Goal: Task Accomplishment & Management: Complete application form

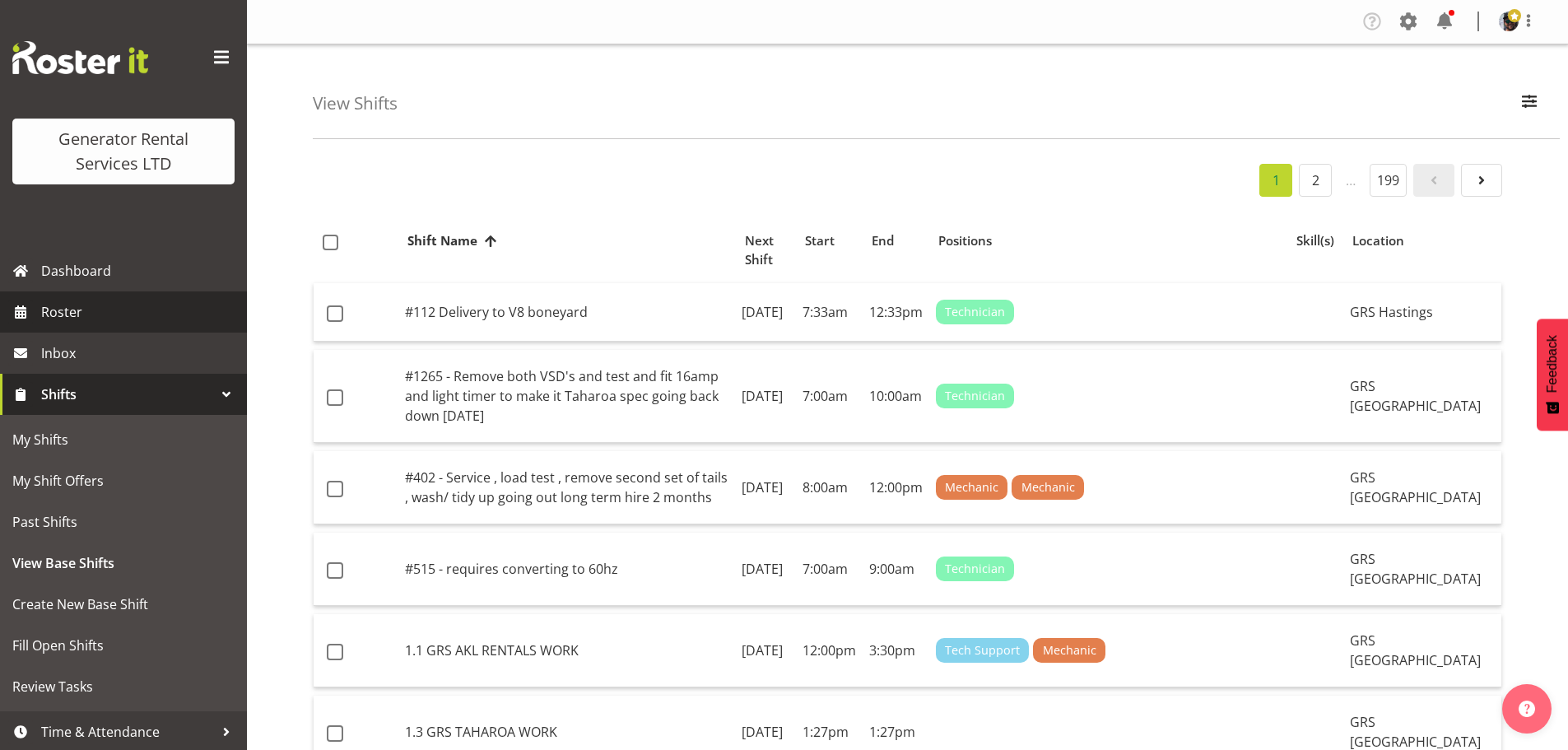
click at [70, 316] on span "Roster" at bounding box center [139, 312] width 197 height 25
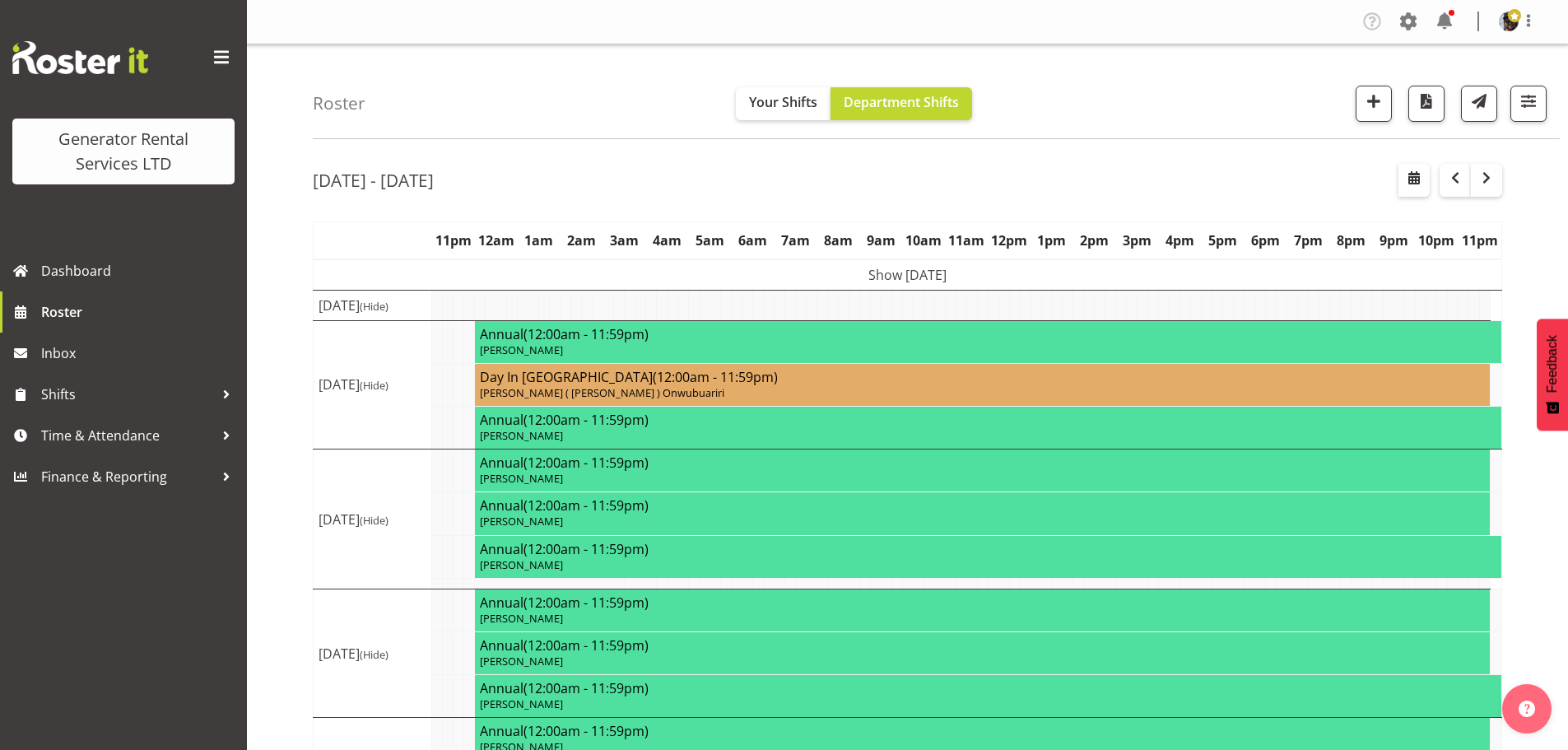
click at [1203, 96] on div "Roster Your Shifts Department Shifts 1 Locations Clear GRS Auckland GRS Hasting…" at bounding box center [936, 92] width 1247 height 94
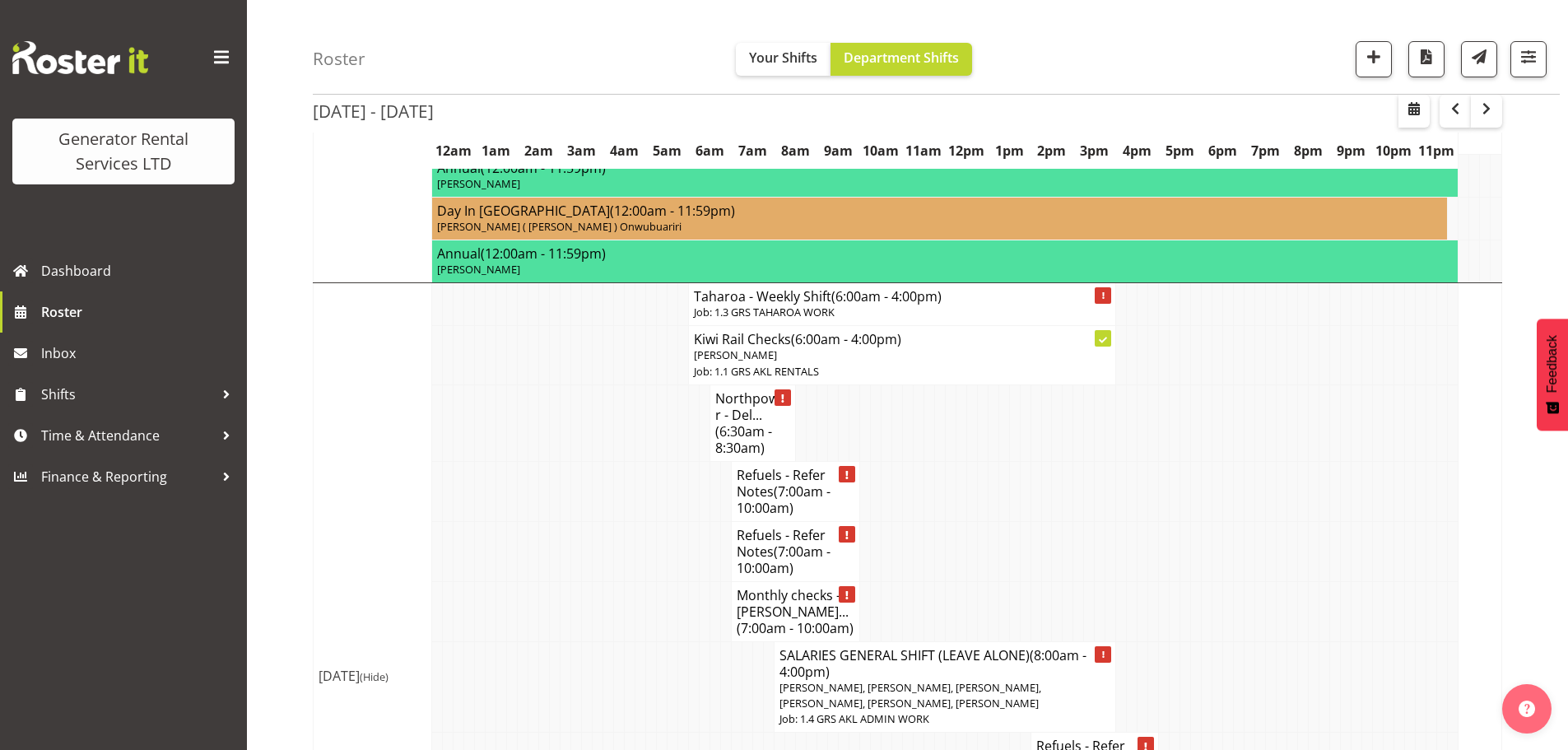
scroll to position [3044, 0]
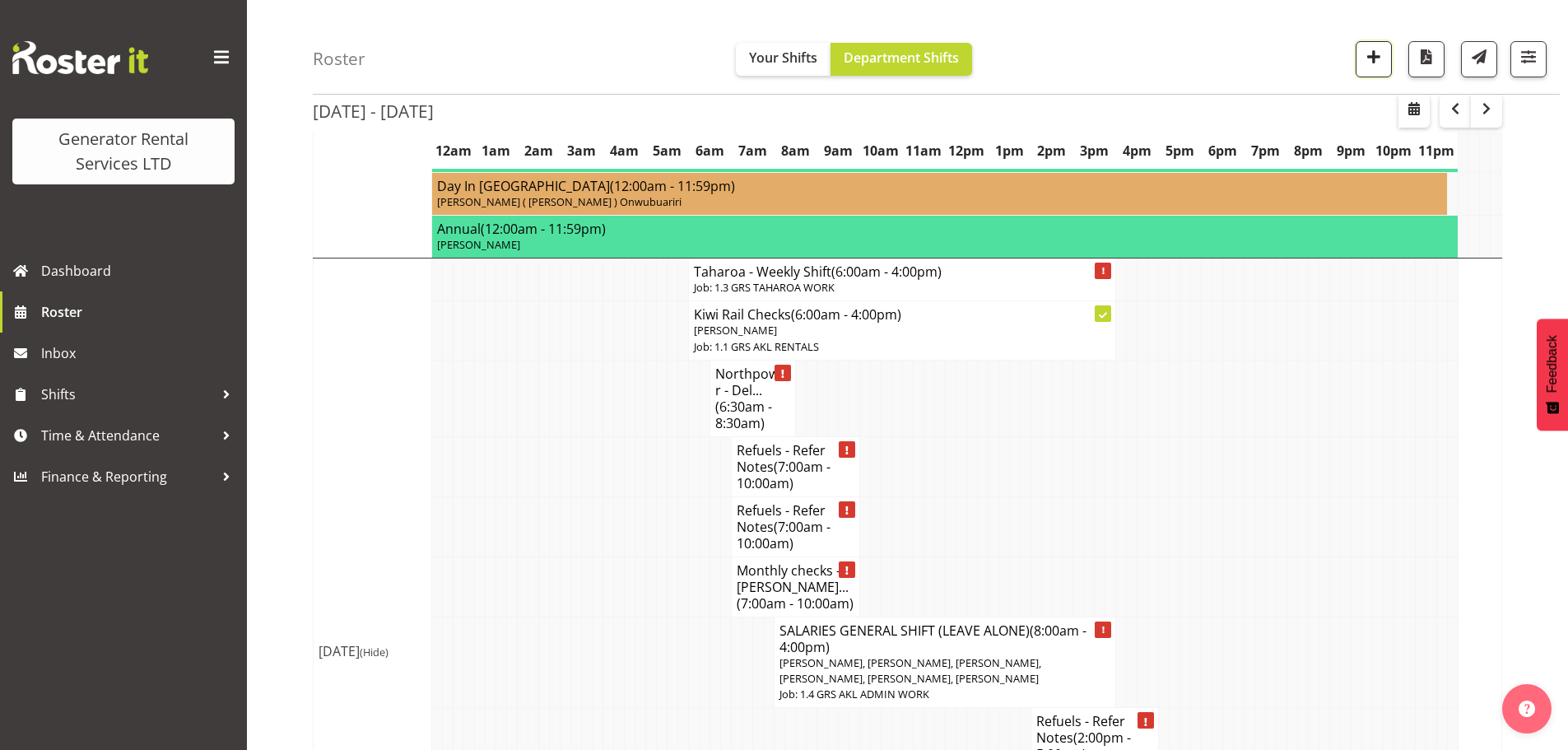
click at [1373, 54] on span "button" at bounding box center [1374, 56] width 21 height 21
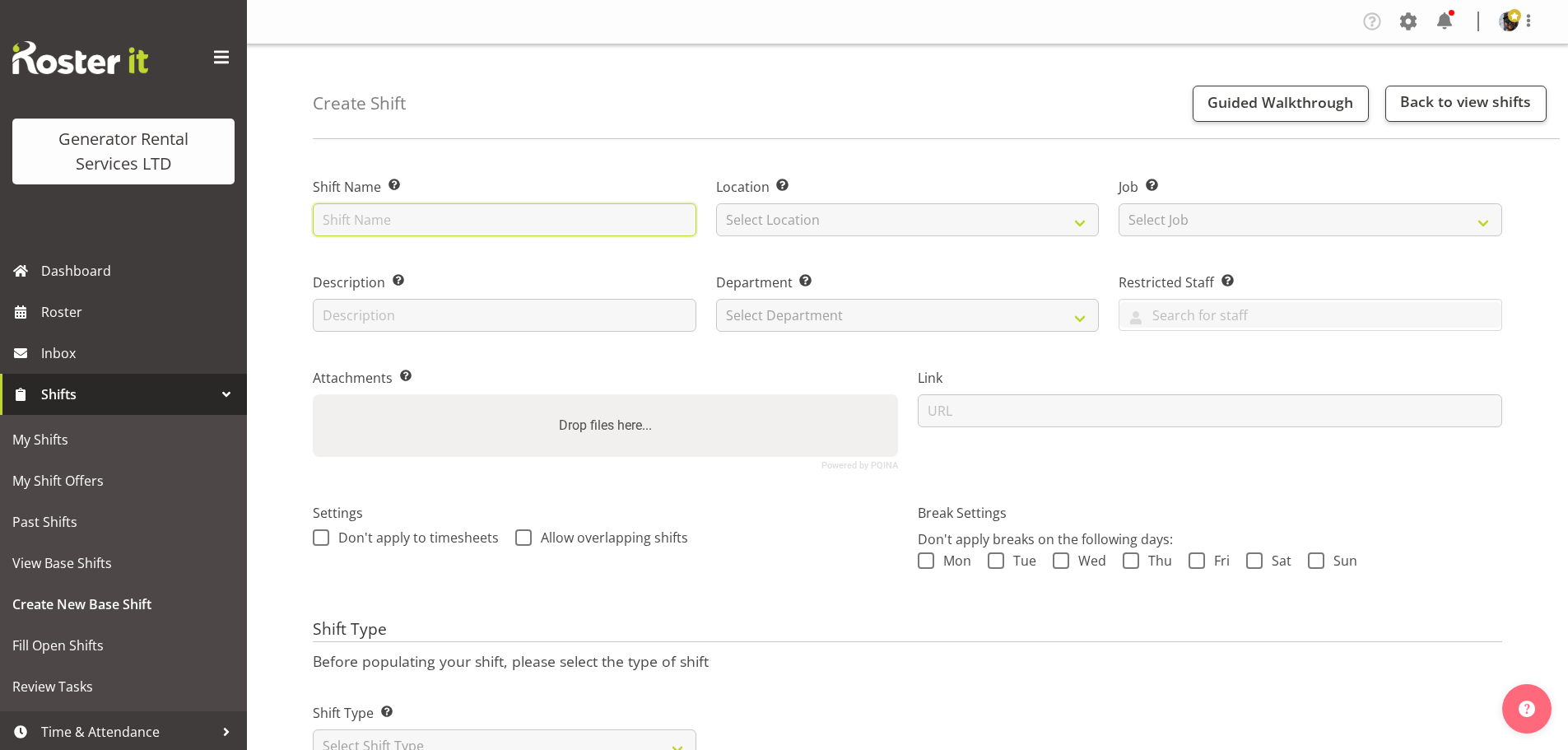
click at [597, 223] on input "text" at bounding box center [505, 220] width 383 height 33
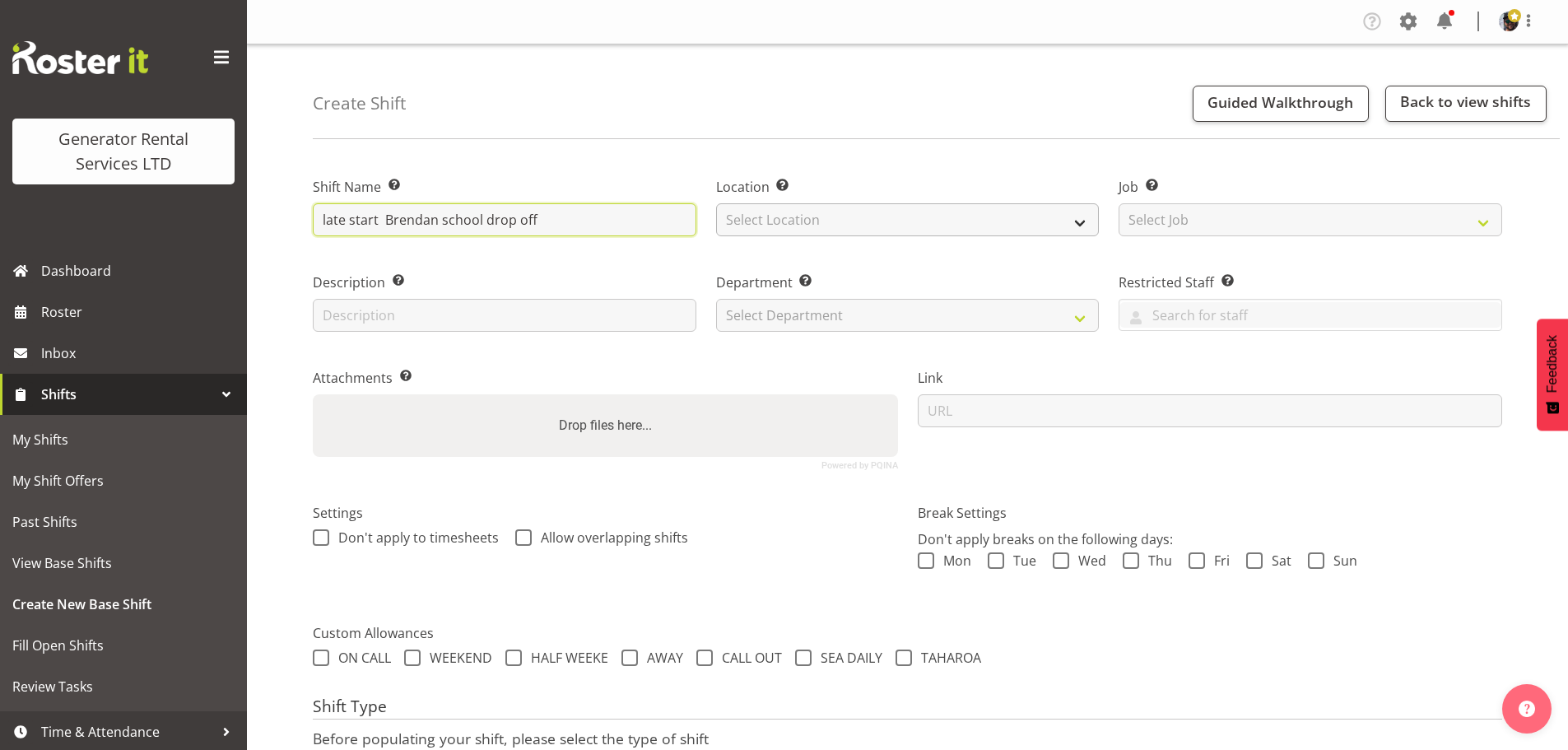
type input "late start Brendan school drop off"
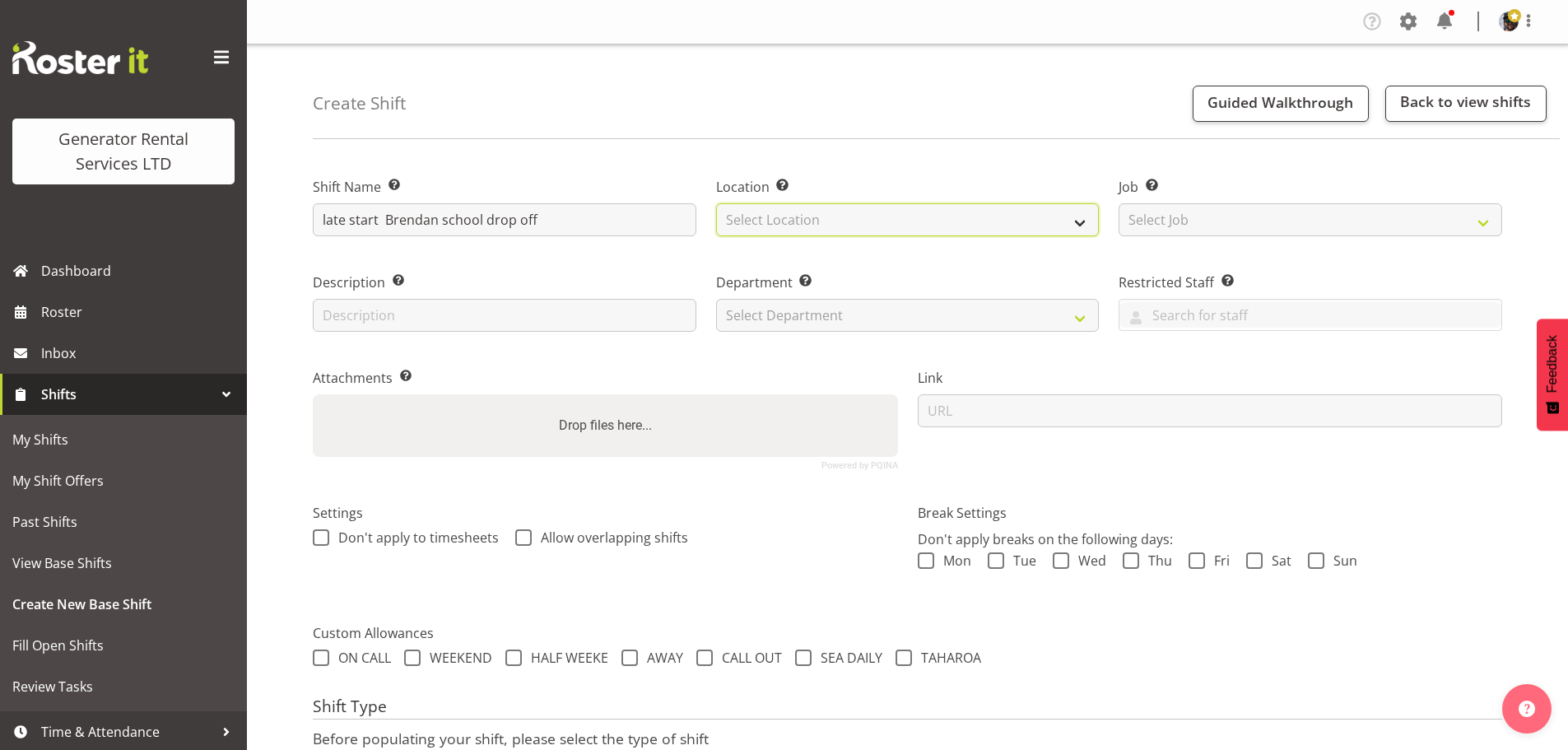
click at [772, 219] on select "Select Location GRS Auckland" at bounding box center [908, 220] width 383 height 33
select select "28"
click at [716, 204] on select "Select Location GRS Auckland" at bounding box center [908, 220] width 383 height 33
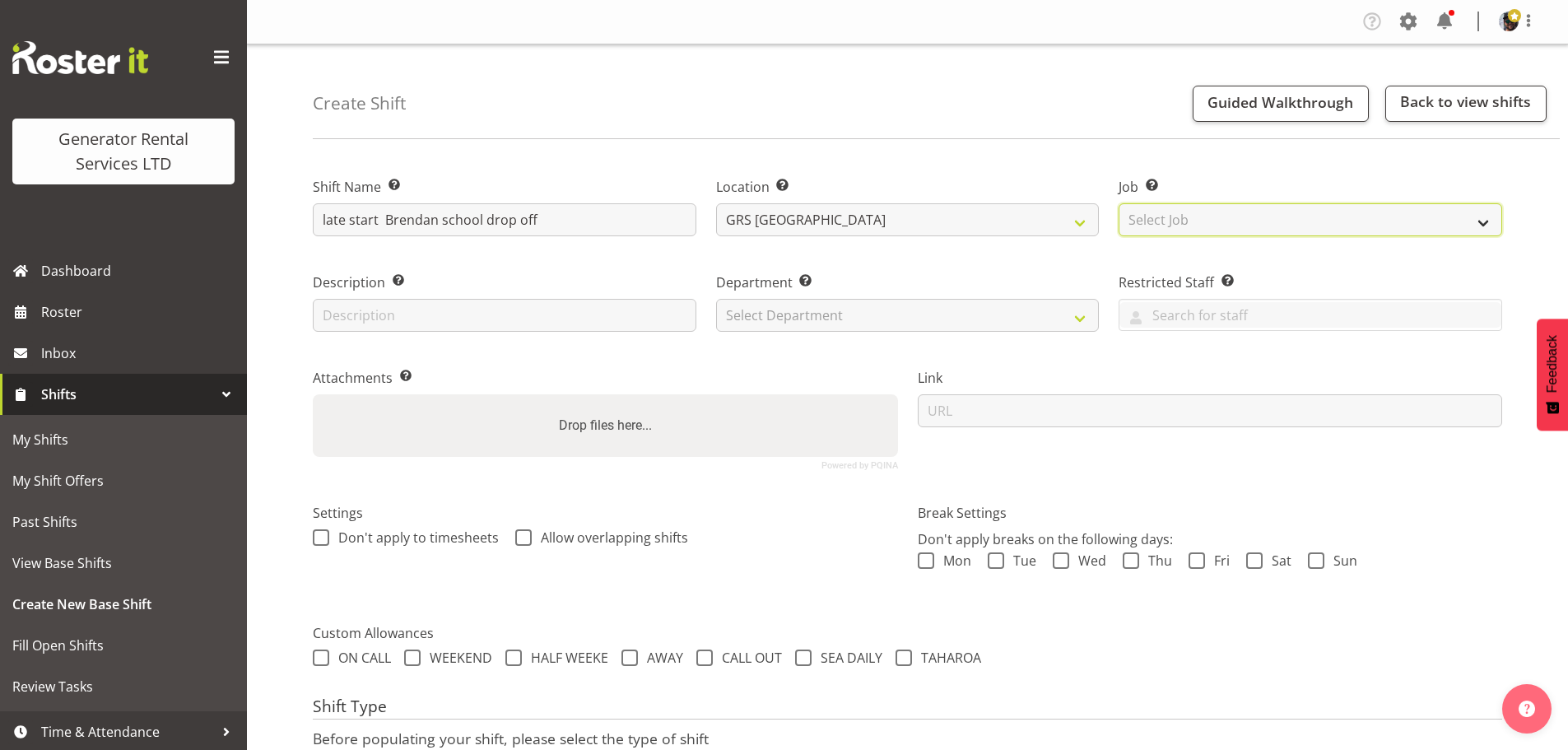
drag, startPoint x: 1189, startPoint y: 212, endPoint x: 1190, endPoint y: 226, distance: 14.0
click at [1189, 212] on select "Select Job Create new job 1.1 GRS AKL RENTALS 1.1 GRS AKL RENTALS AC 1.1 GRS AK…" at bounding box center [1311, 220] width 383 height 33
select select "9"
click at [1119, 204] on select "Select Job Create new job 1.1 GRS AKL RENTALS 1.1 GRS AKL RENTALS AC 1.1 GRS AK…" at bounding box center [1311, 220] width 383 height 33
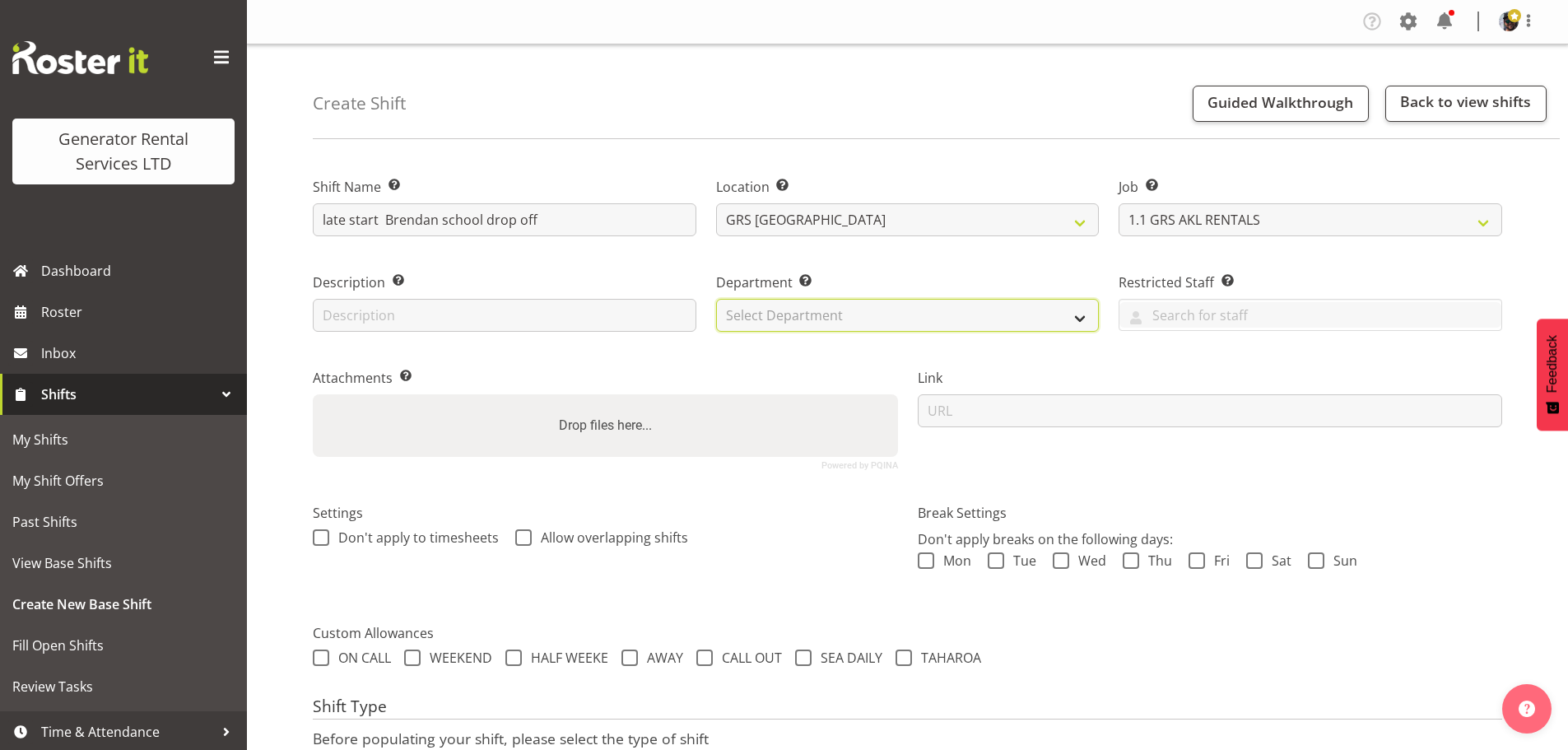
click at [862, 306] on select "Select Department GRS HIRE AKL GRS HIRE TGA GRS HIRE HST GRS TAHAROA GRS SALES …" at bounding box center [908, 316] width 383 height 33
select select "20"
click at [716, 299] on select "Select Department GRS HIRE AKL GRS HIRE TGA GRS HIRE HST GRS TAHAROA GRS SALES …" at bounding box center [908, 316] width 383 height 33
click at [886, 281] on label "Department Set the department that the shift relates to." at bounding box center [908, 281] width 383 height 19
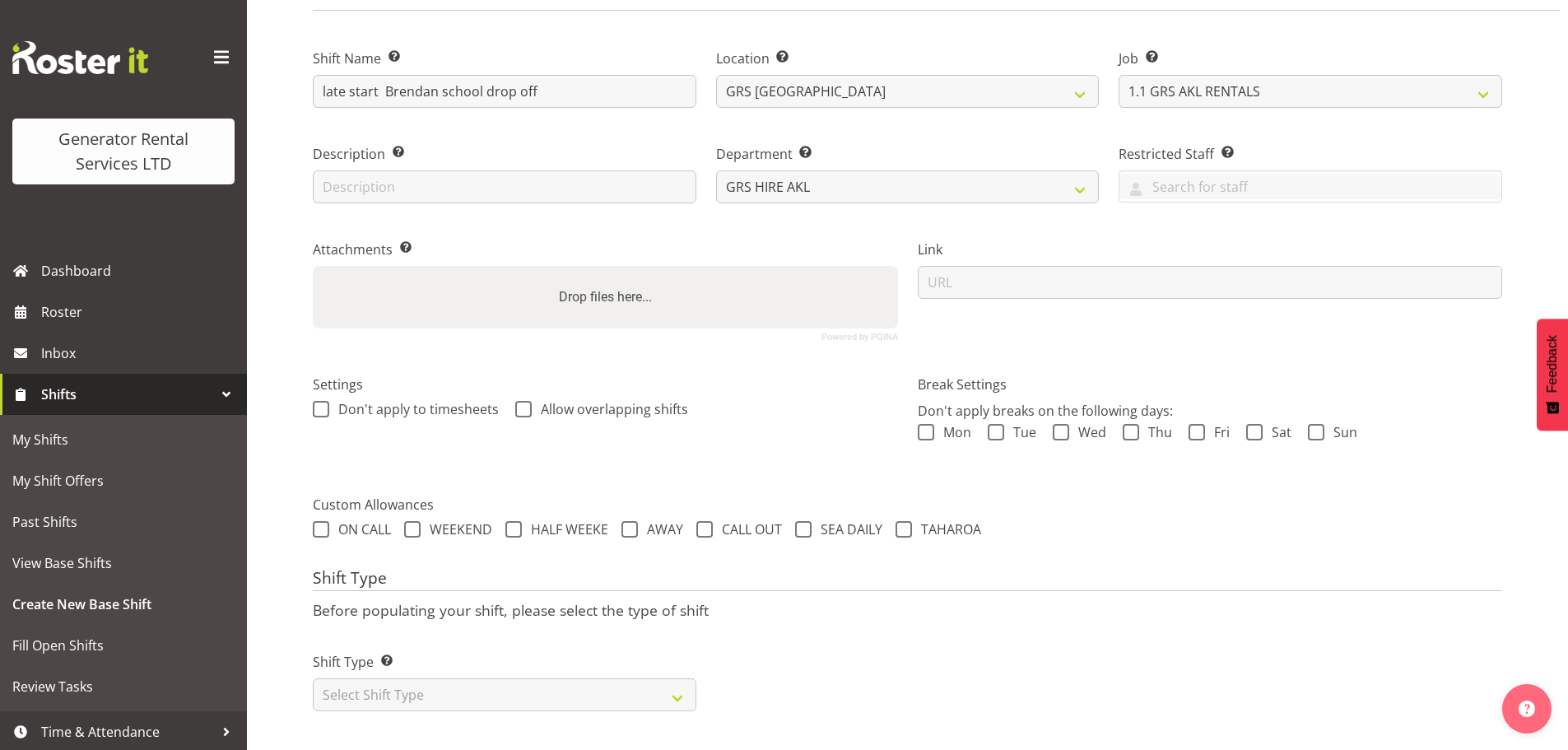
scroll to position [141, 0]
click at [666, 678] on select "Select Shift Type One Off Shift Recurring Shift Rotating Shift" at bounding box center [505, 694] width 383 height 33
select select "one_off"
click at [313, 678] on select "Select Shift Type One Off Shift Recurring Shift Rotating Shift" at bounding box center [505, 694] width 383 height 33
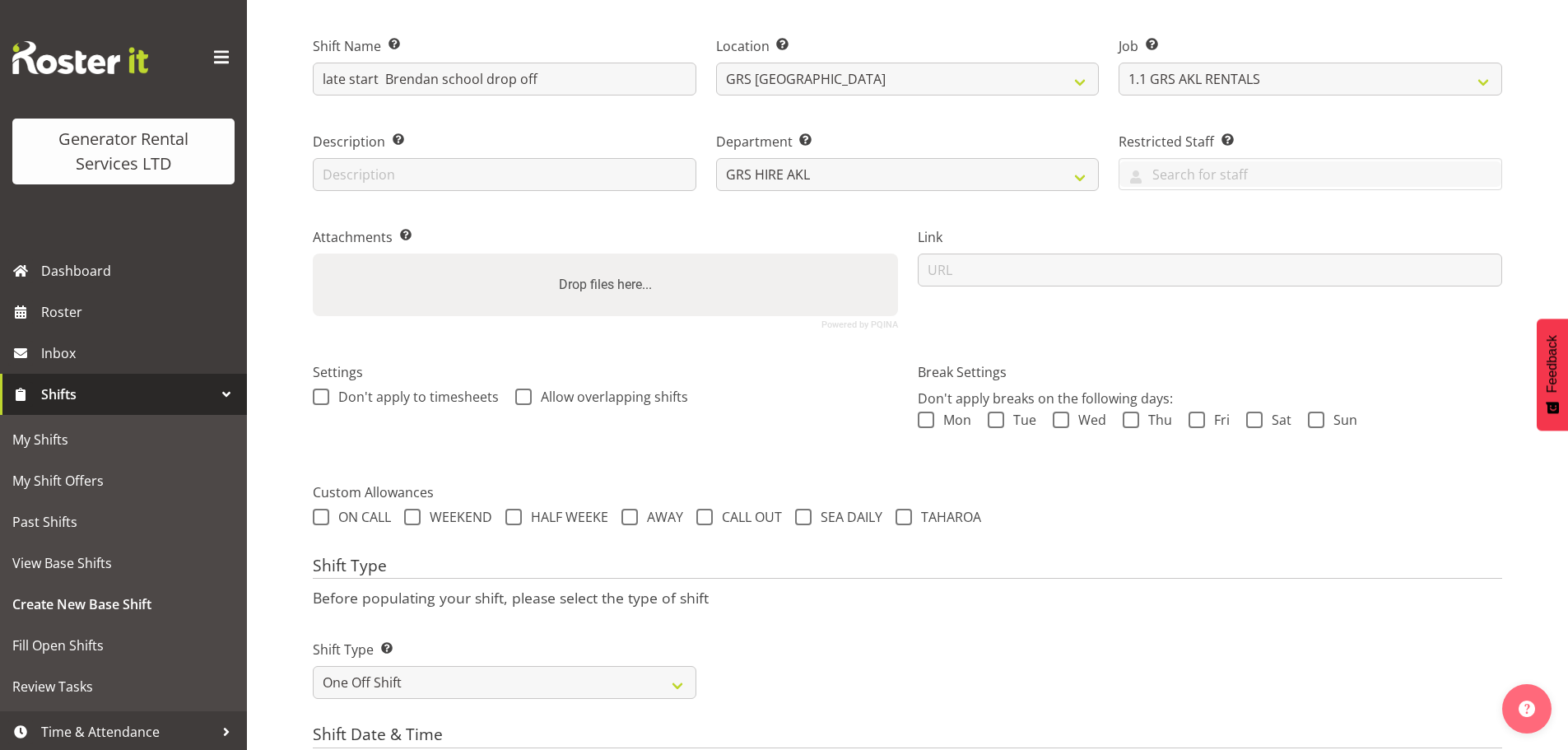
click at [877, 632] on div "Shift Type Shift Types: One Off – Select this if you would like a single shift …" at bounding box center [908, 663] width 1210 height 93
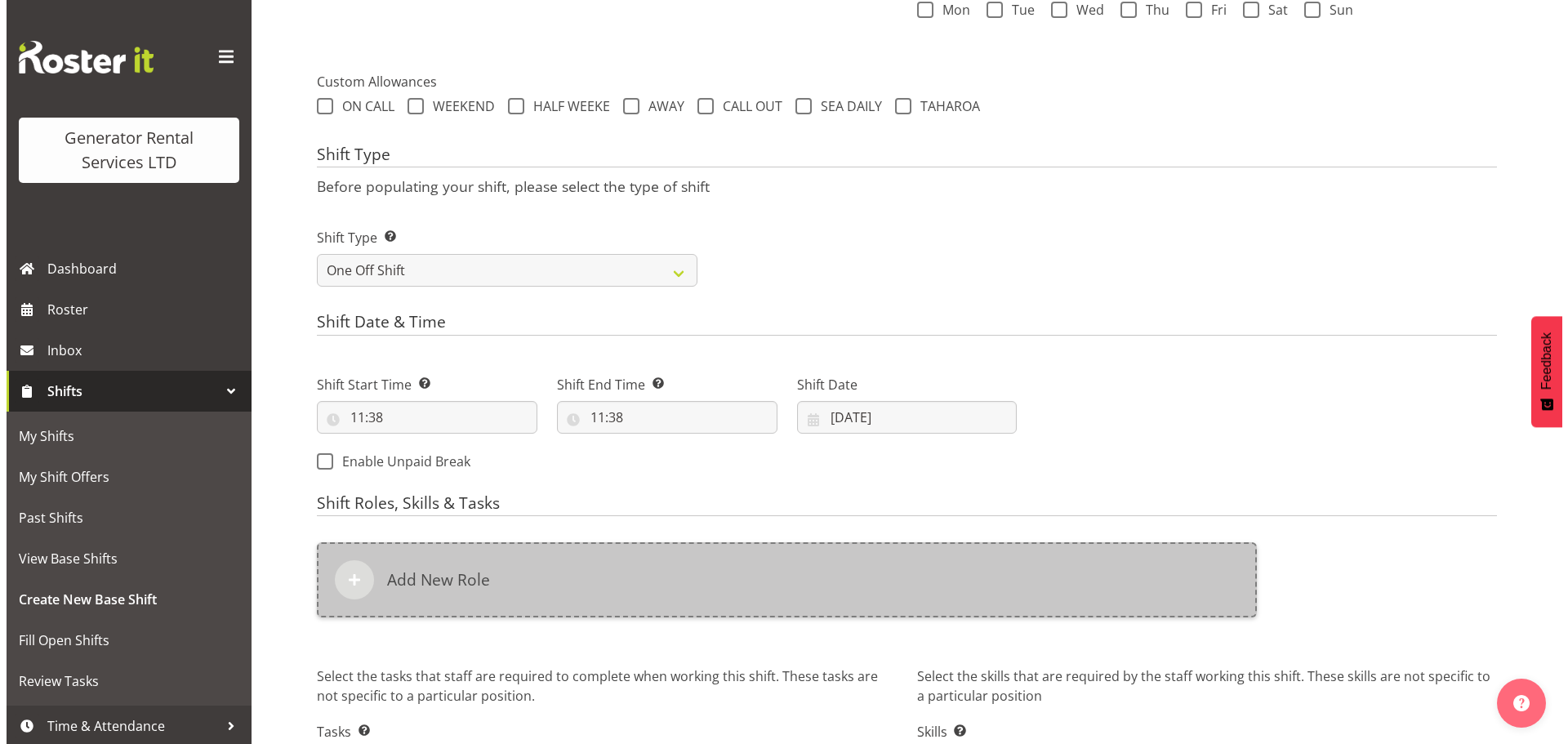
scroll to position [629, 0]
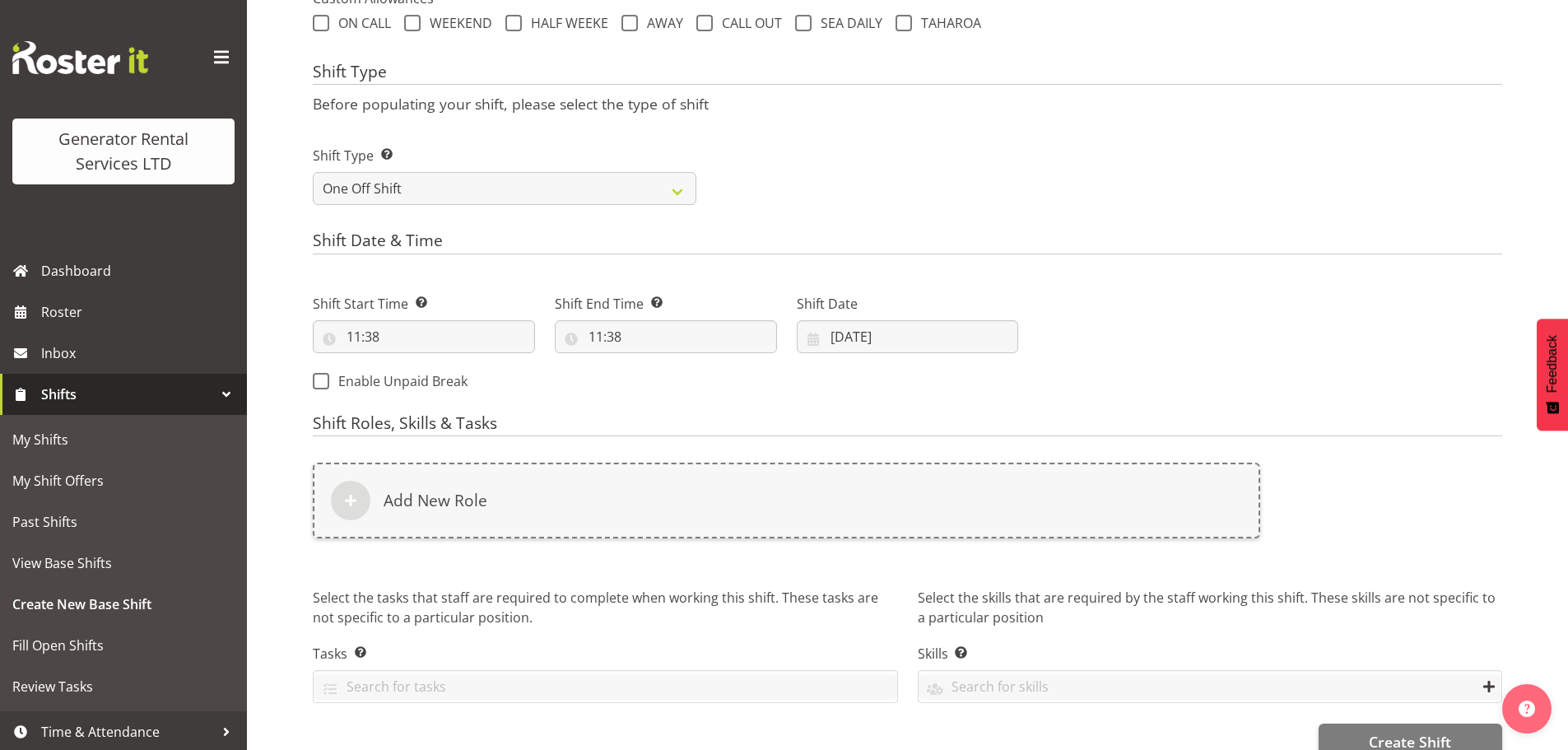
click at [951, 369] on div "Shift Start Time Set the time of the day you wish this shift to start 11:38 00 …" at bounding box center [665, 337] width 725 height 133
click at [930, 351] on input "12/08/2025" at bounding box center [908, 337] width 222 height 33
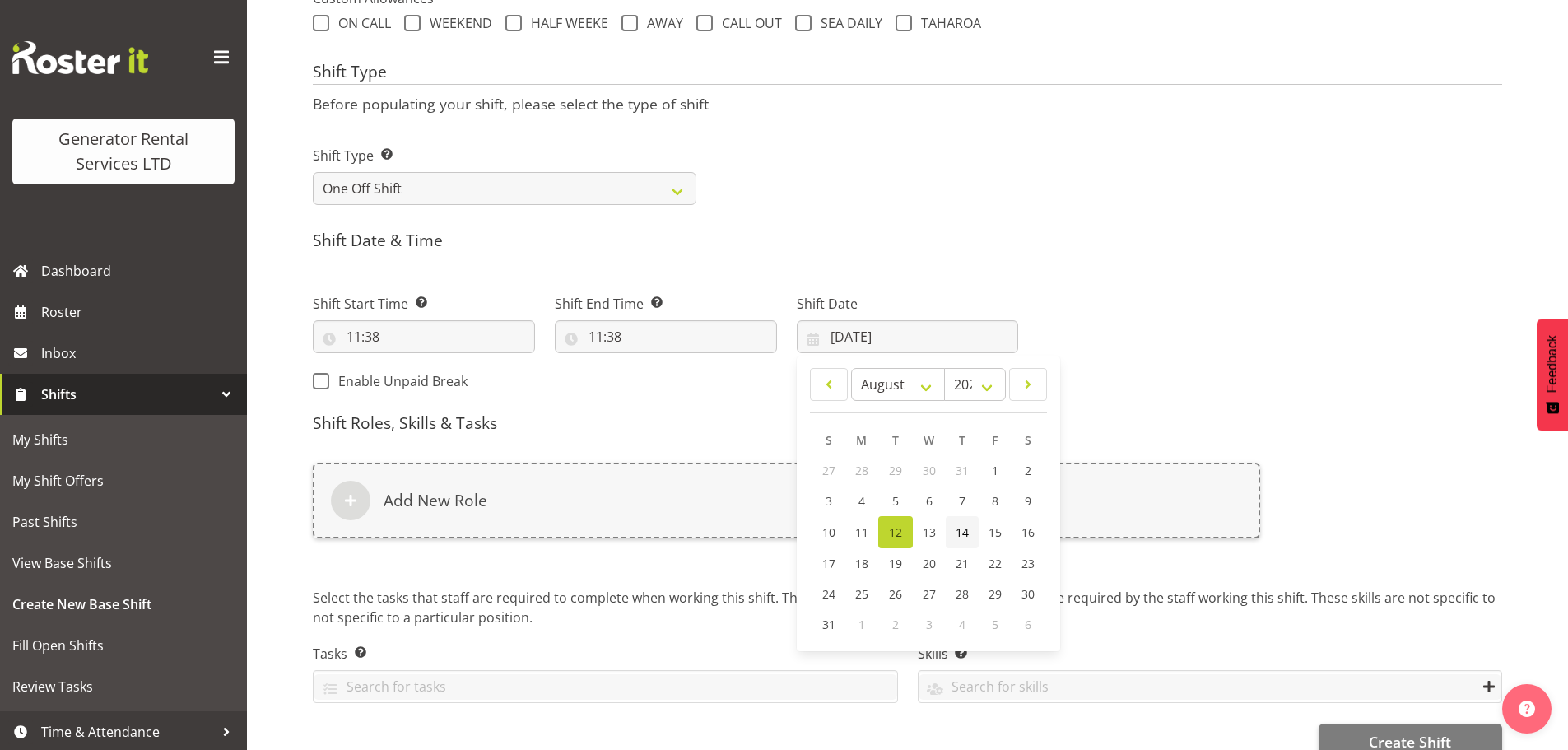
click at [960, 529] on span "14" at bounding box center [962, 531] width 13 height 16
type input "14/08/2025"
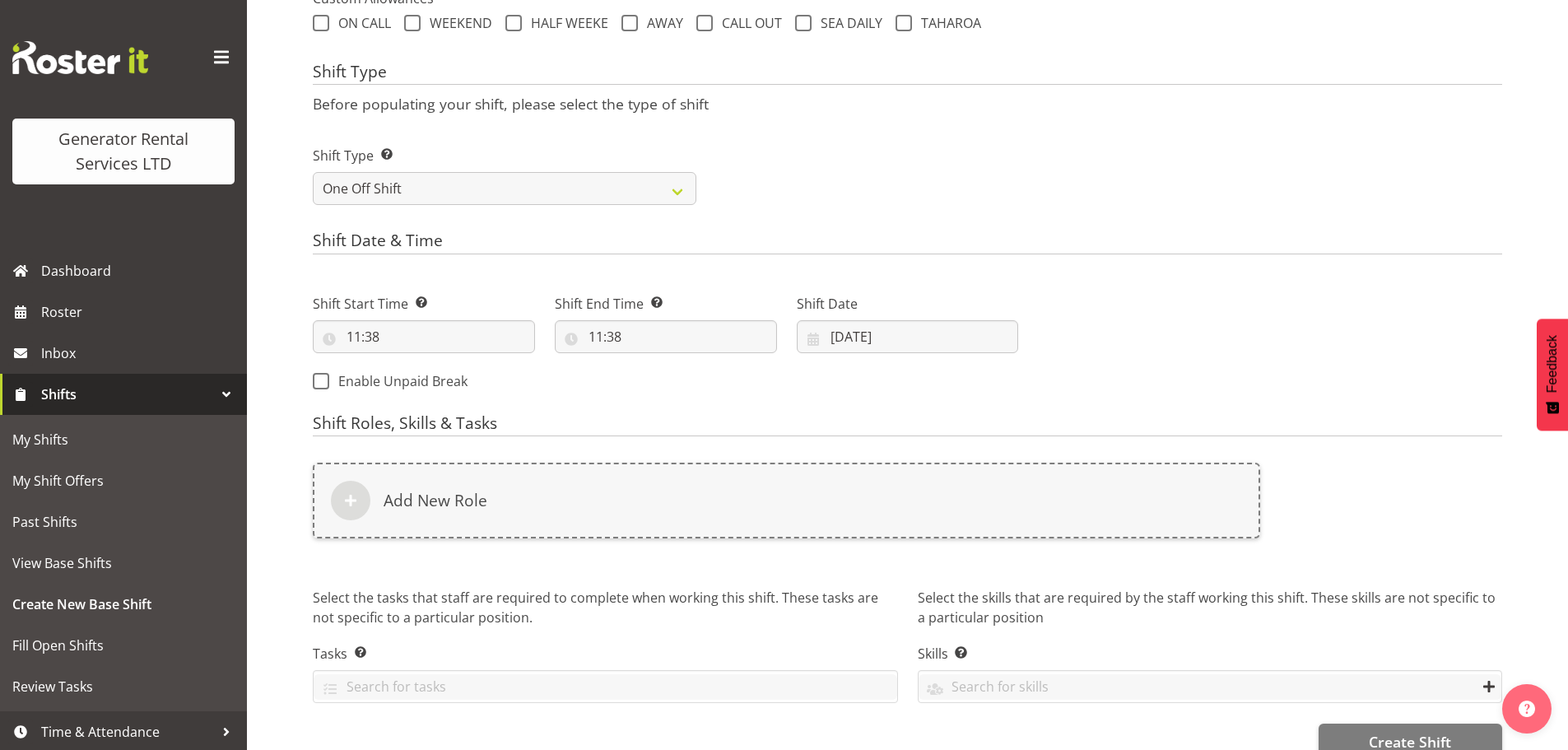
click at [1199, 297] on div "Next Shifts" at bounding box center [1270, 337] width 484 height 133
click at [376, 335] on input "11:38" at bounding box center [424, 337] width 222 height 33
click at [420, 381] on select "00 01 02 03 04 05 06 07 08 09 10 11 12 13 14 15 16 17 18 19 20 21 22 23" at bounding box center [425, 380] width 37 height 33
select select "7"
click at [407, 363] on select "00 01 02 03 04 05 06 07 08 09 10 11 12 13 14 15 16 17 18 19 20 21 22 23" at bounding box center [425, 380] width 37 height 33
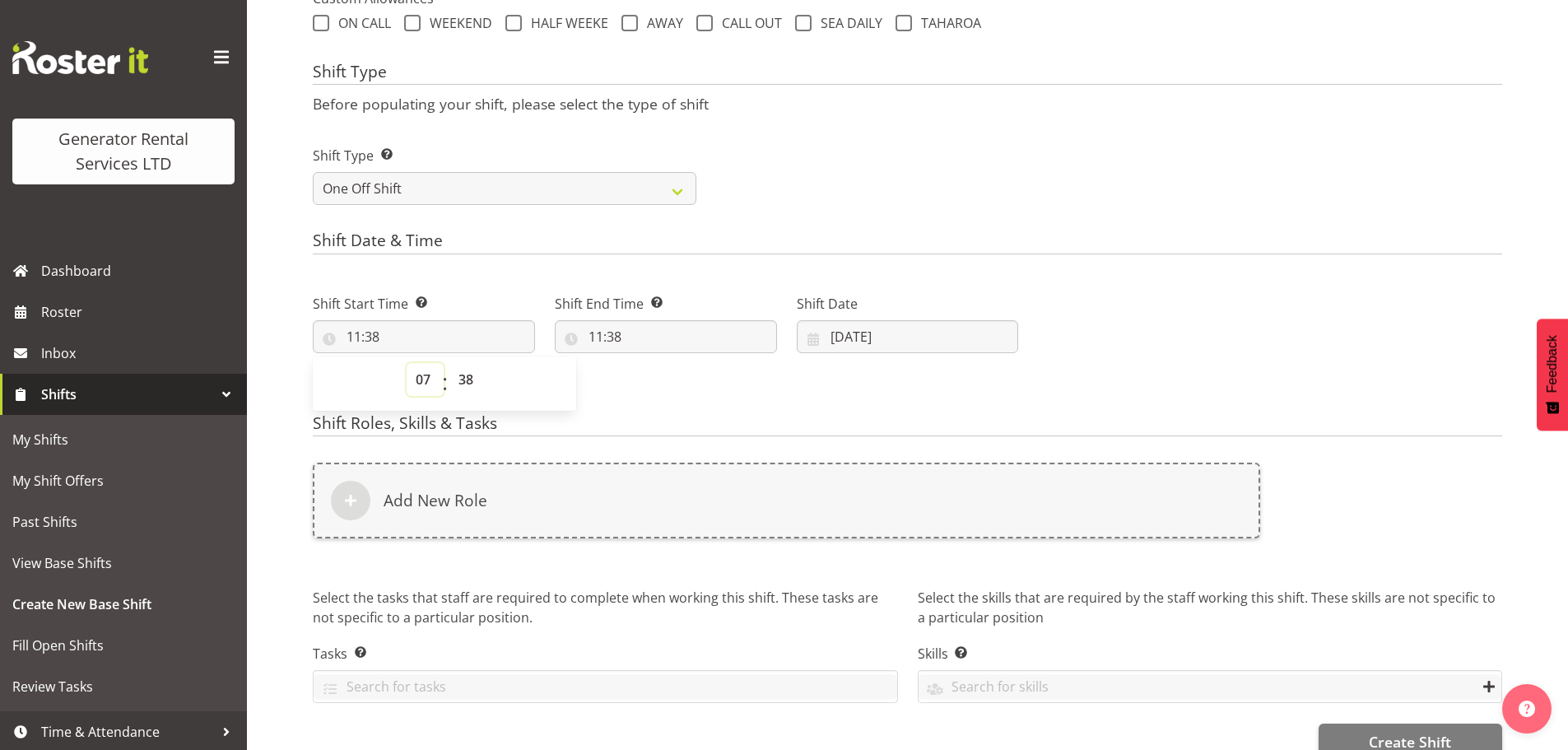
type input "07:38"
click at [460, 383] on select "00 01 02 03 04 05 06 07 08 09 10 11 12 13 14 15 16 17 18 19 20 21 22 23 24 25 2…" at bounding box center [468, 380] width 37 height 33
select select "0"
click at [449, 363] on select "00 01 02 03 04 05 06 07 08 09 10 11 12 13 14 15 16 17 18 19 20 21 22 23 24 25 2…" at bounding box center [468, 380] width 37 height 33
type input "07:00"
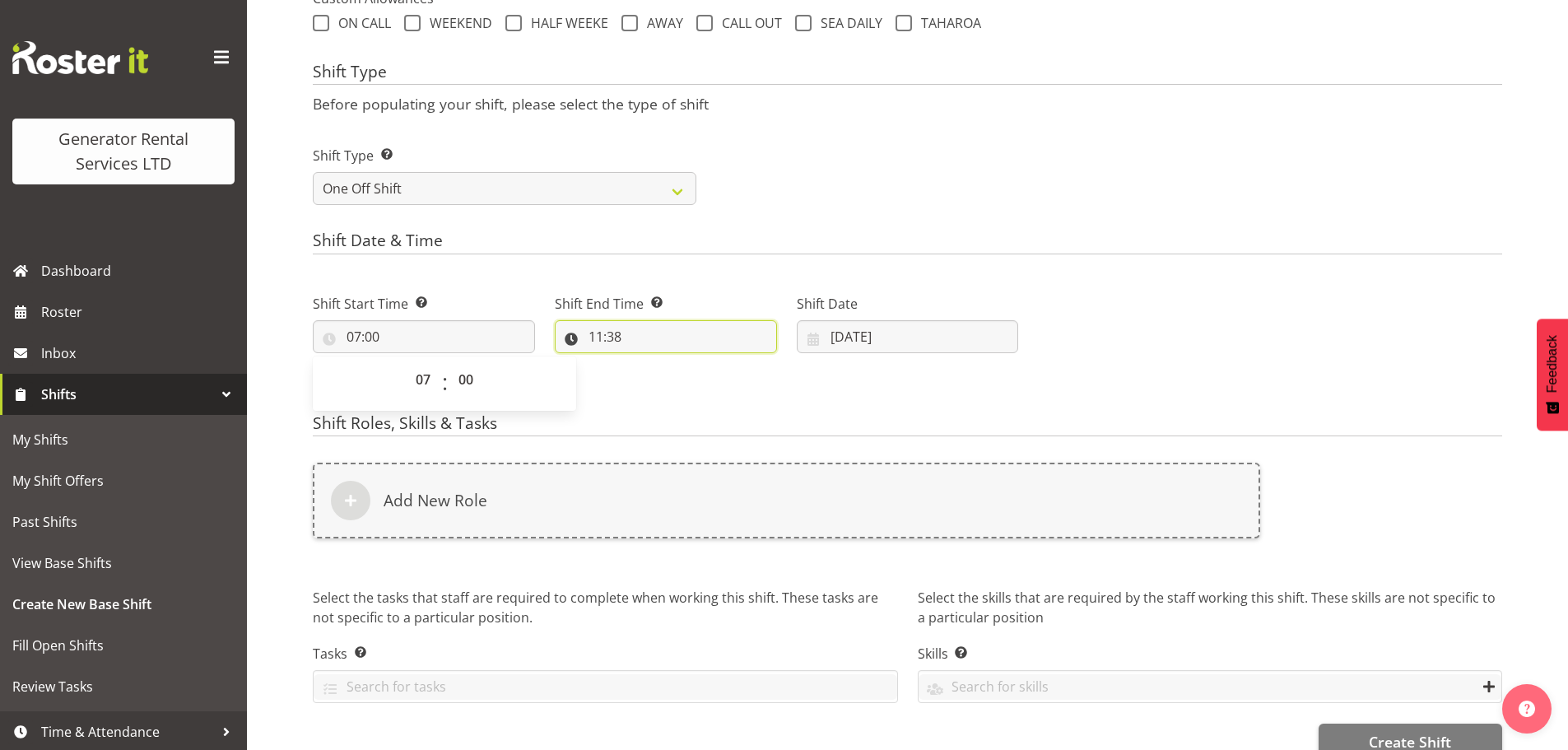
click at [599, 331] on input "11:38" at bounding box center [666, 337] width 222 height 33
click at [662, 384] on select "00 01 02 03 04 05 06 07 08 09 10 11 12 13 14 15 16 17 18 19 20 21 22 23" at bounding box center [667, 380] width 37 height 33
select select "9"
click at [648, 363] on select "00 01 02 03 04 05 06 07 08 09 10 11 12 13 14 15 16 17 18 19 20 21 22 23" at bounding box center [667, 380] width 37 height 33
type input "09:38"
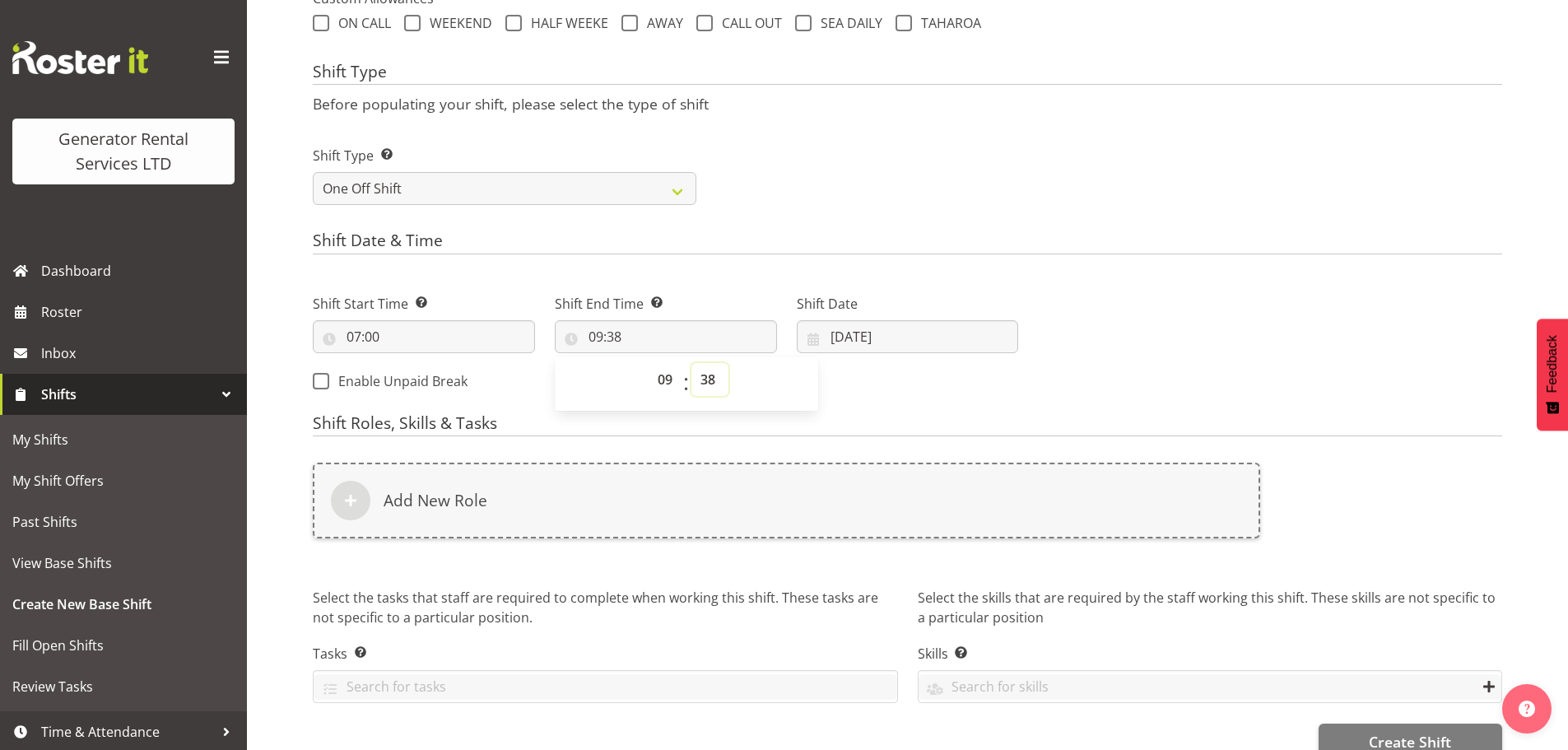
click at [701, 385] on select "00 01 02 03 04 05 06 07 08 09 10 11 12 13 14 15 16 17 18 19 20 21 22 23 24 25 2…" at bounding box center [710, 380] width 37 height 33
select select "30"
click at [692, 363] on select "00 01 02 03 04 05 06 07 08 09 10 11 12 13 14 15 16 17 18 19 20 21 22 23 24 25 2…" at bounding box center [710, 380] width 37 height 33
type input "09:30"
click at [814, 178] on div "Shift Type Shift Types: One Off – Select this if you would like a single shift …" at bounding box center [908, 169] width 1210 height 93
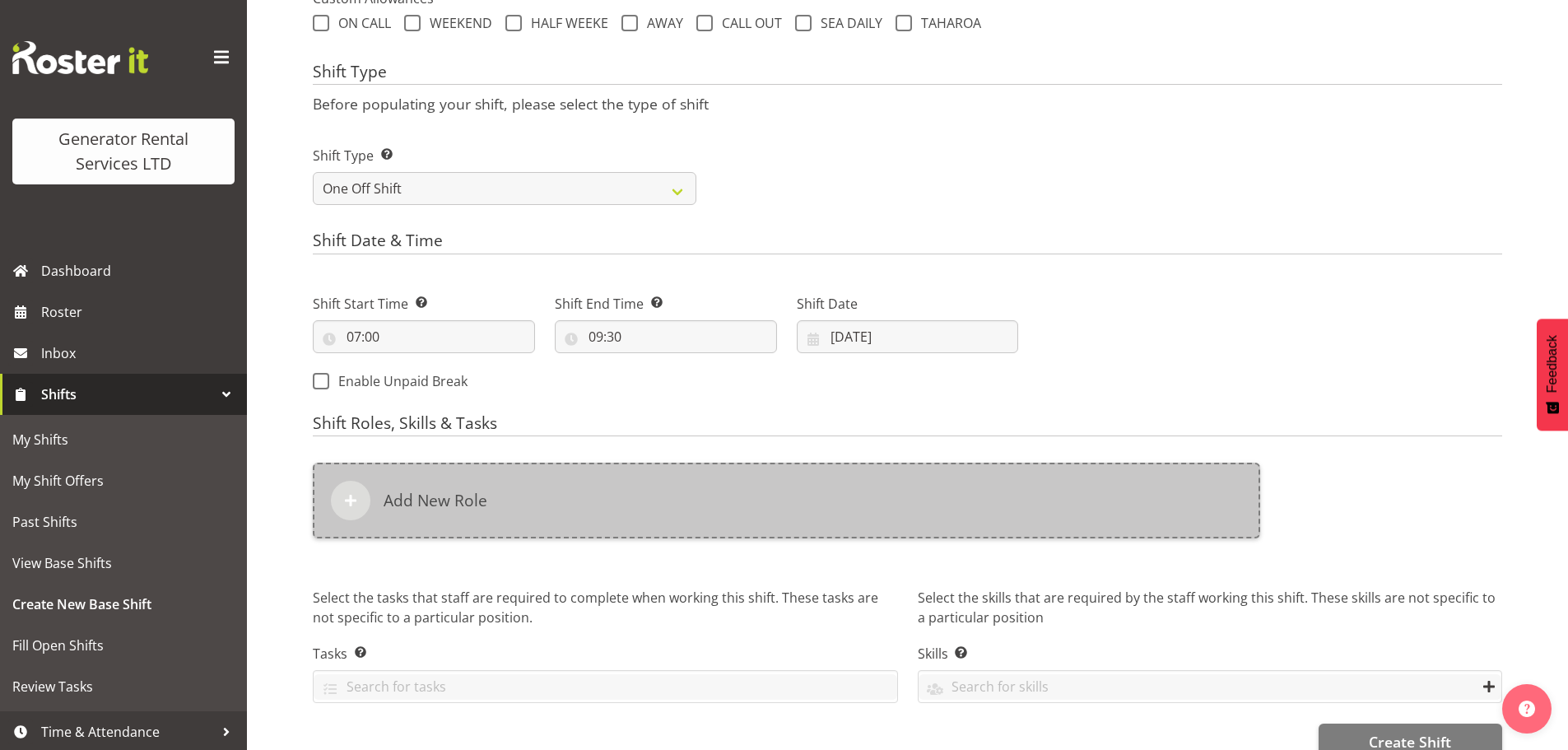
click at [738, 495] on div "Add New Role" at bounding box center [786, 500] width 947 height 76
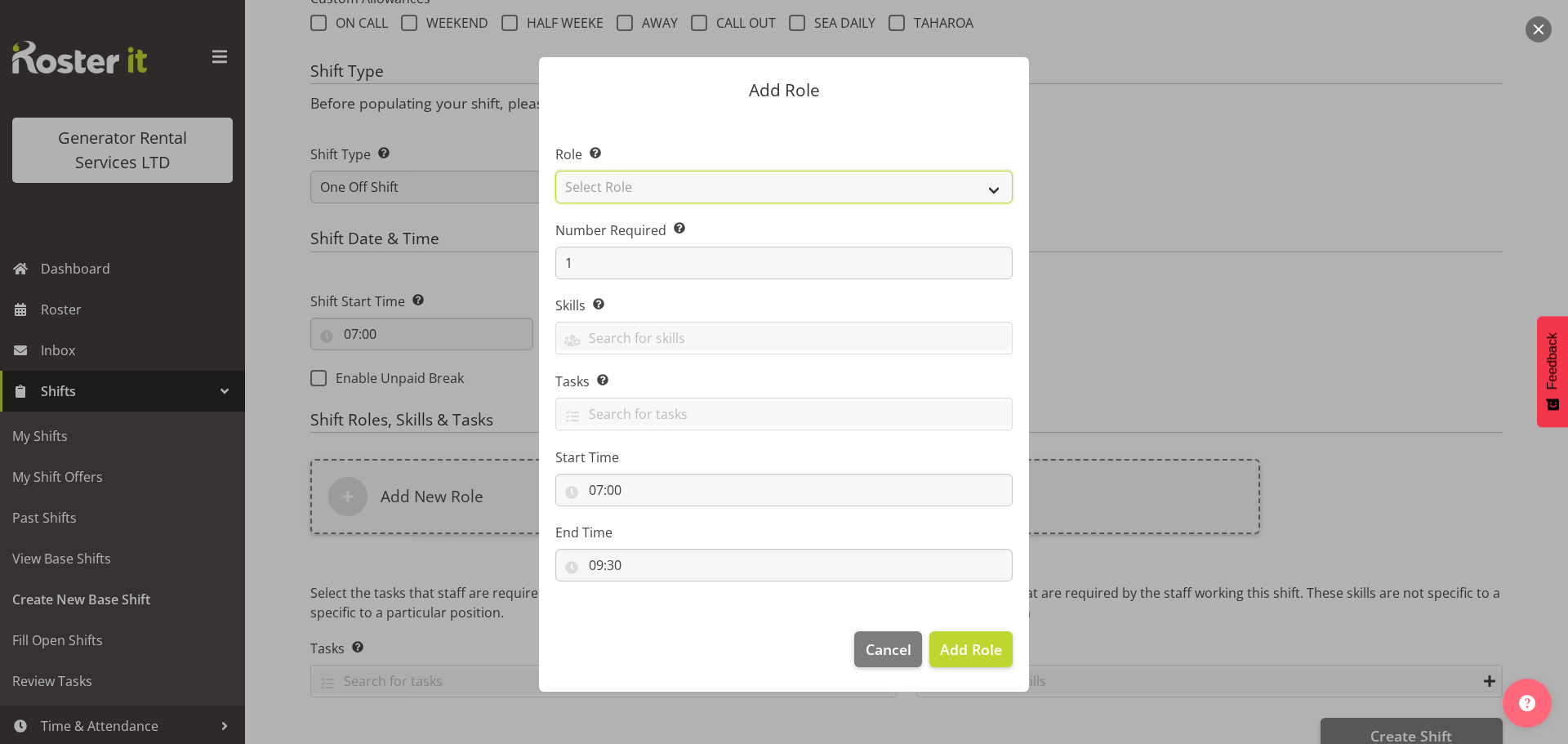
click at [717, 191] on select "Select Role Account Manager Electrician Engineering GM HSEQ manager MECH Mechan…" at bounding box center [784, 187] width 458 height 33
select select "20"
click at [555, 171] on select "Select Role Account Manager Electrician Engineering GM HSEQ manager MECH Mechan…" at bounding box center [784, 187] width 458 height 33
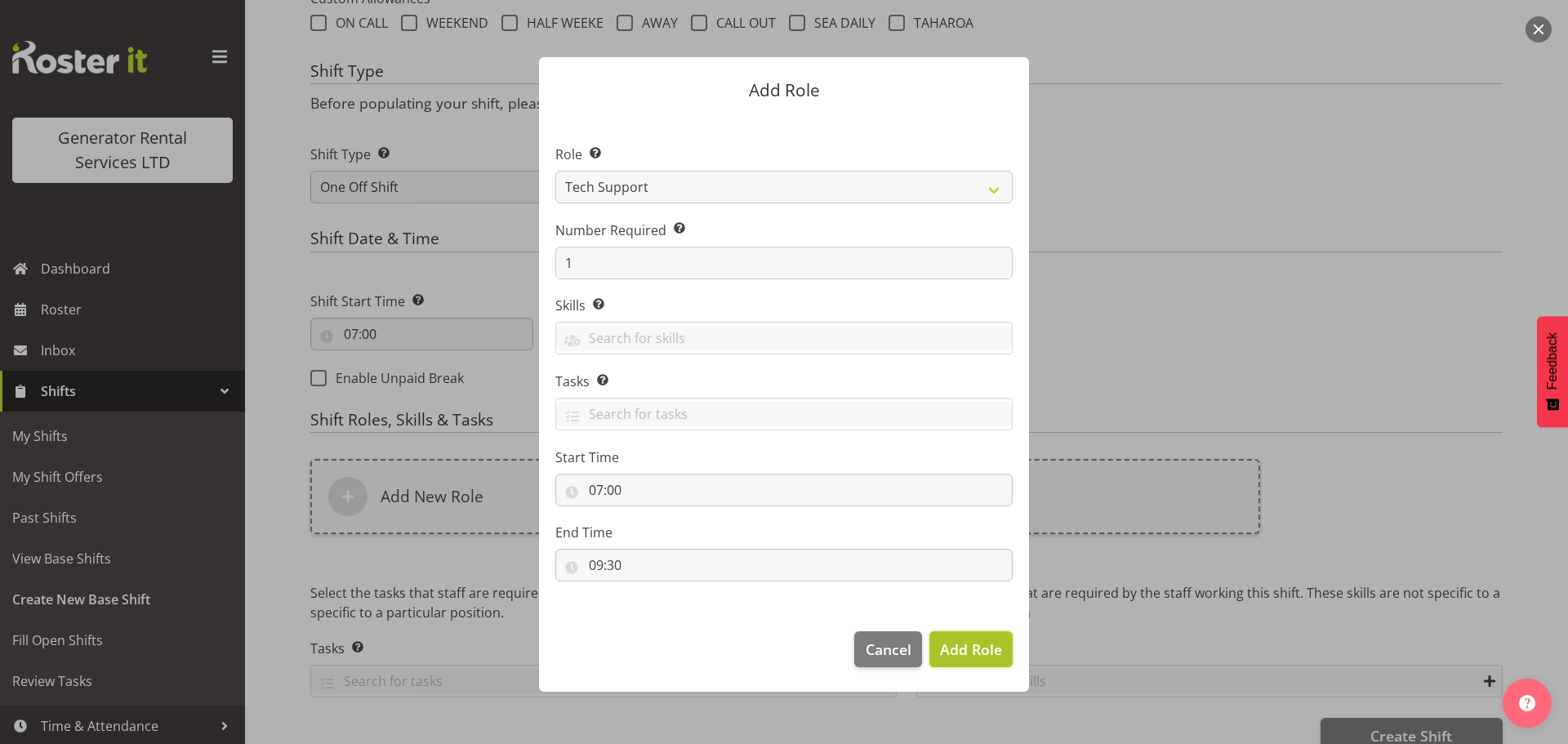
click at [991, 645] on span "Add Role" at bounding box center [971, 648] width 62 height 19
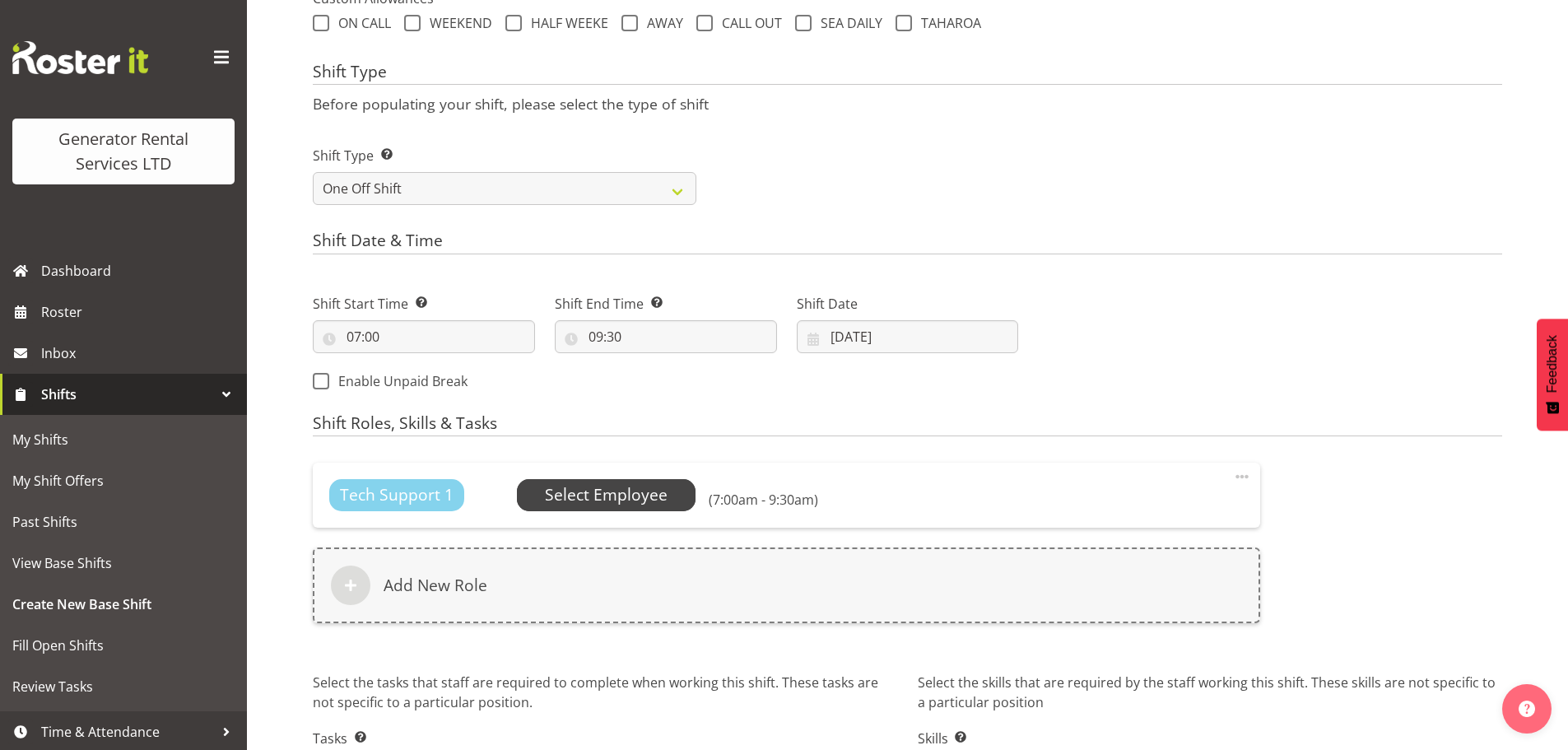
click at [618, 503] on span "Select Employee" at bounding box center [606, 495] width 122 height 24
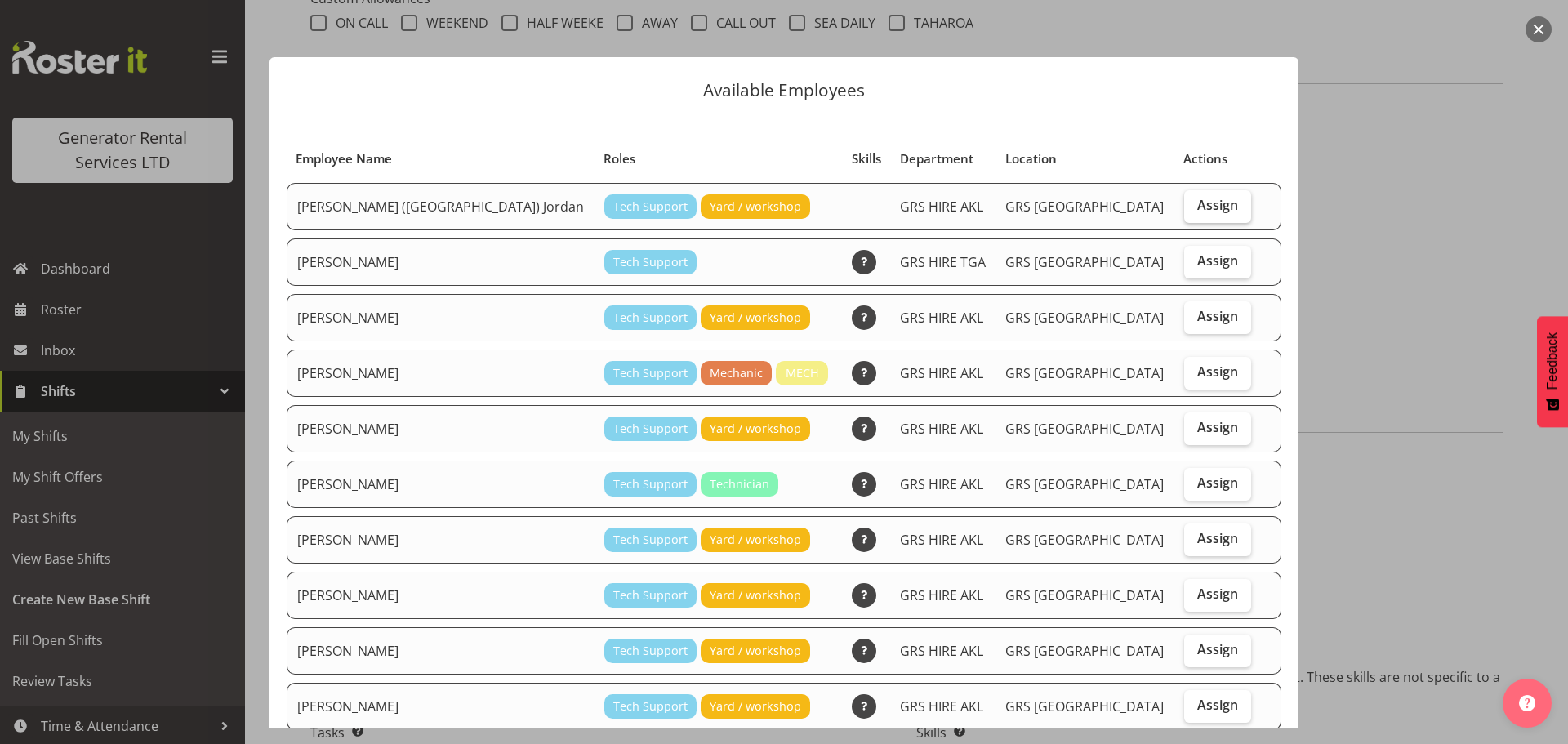
click at [1185, 197] on label "Assign" at bounding box center [1218, 207] width 67 height 33
click at [1185, 200] on input "Assign" at bounding box center [1190, 206] width 11 height 11
checkbox input "true"
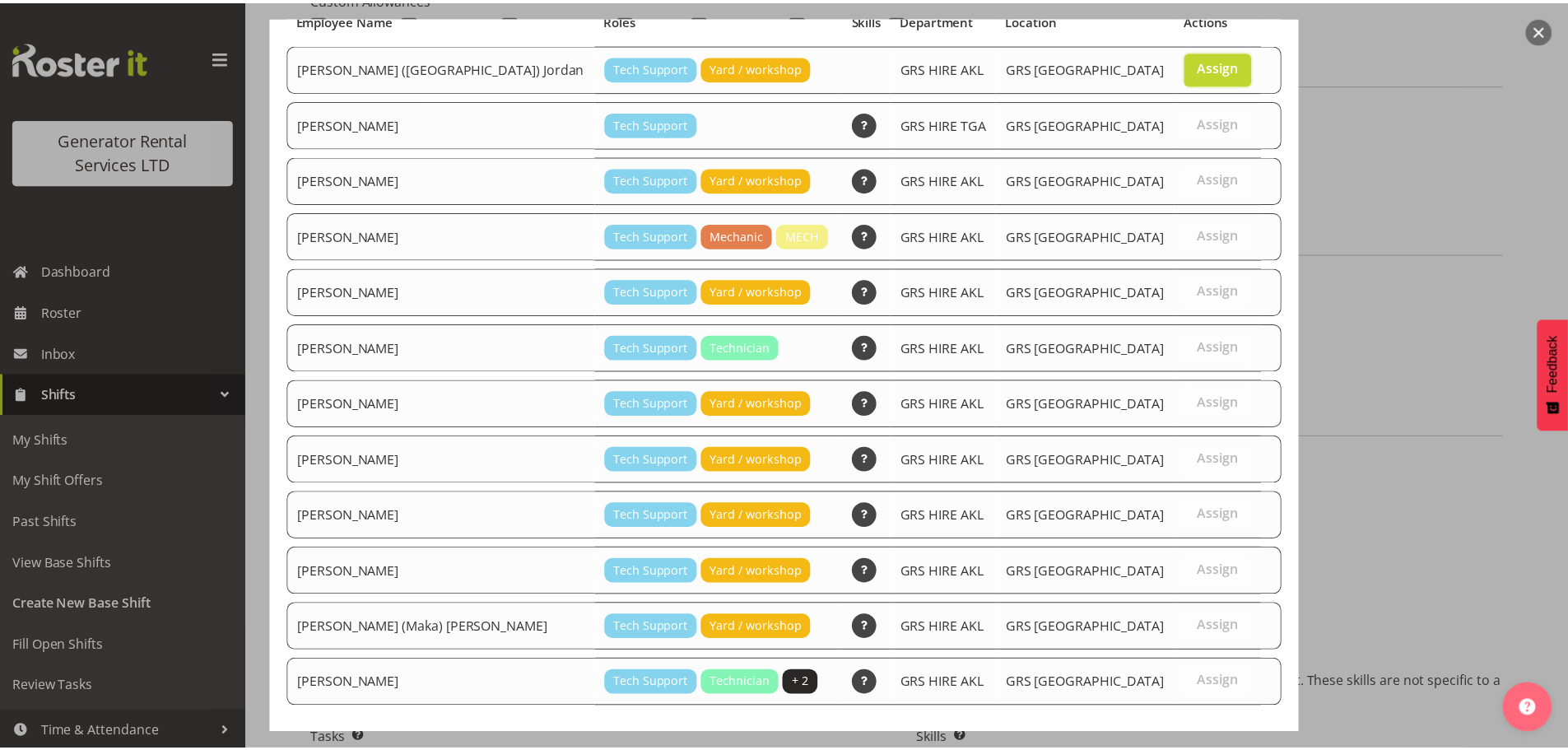
scroll to position [218, 0]
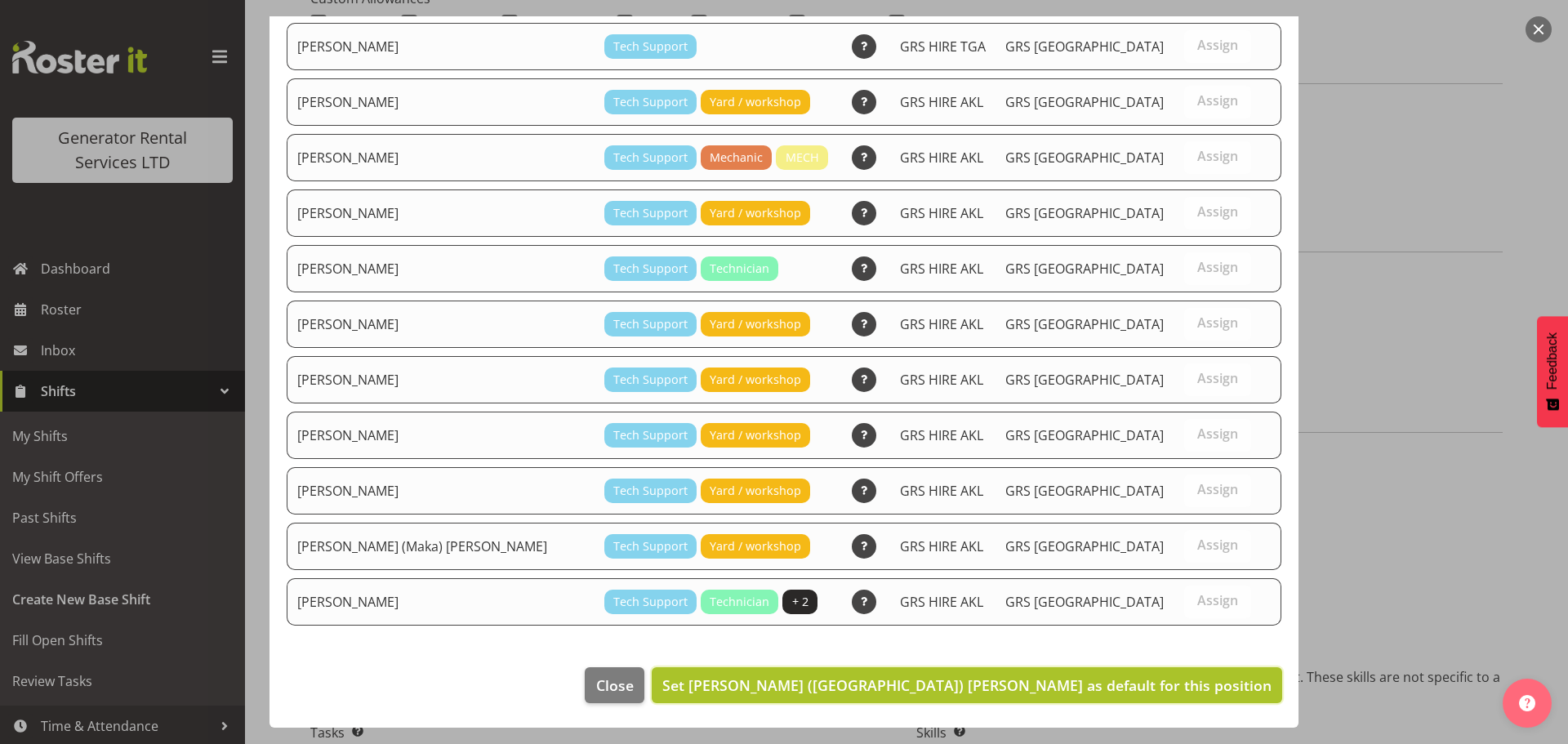
click at [1151, 691] on span "Set Brendan (Paris) Jordan as default for this position" at bounding box center [967, 684] width 609 height 19
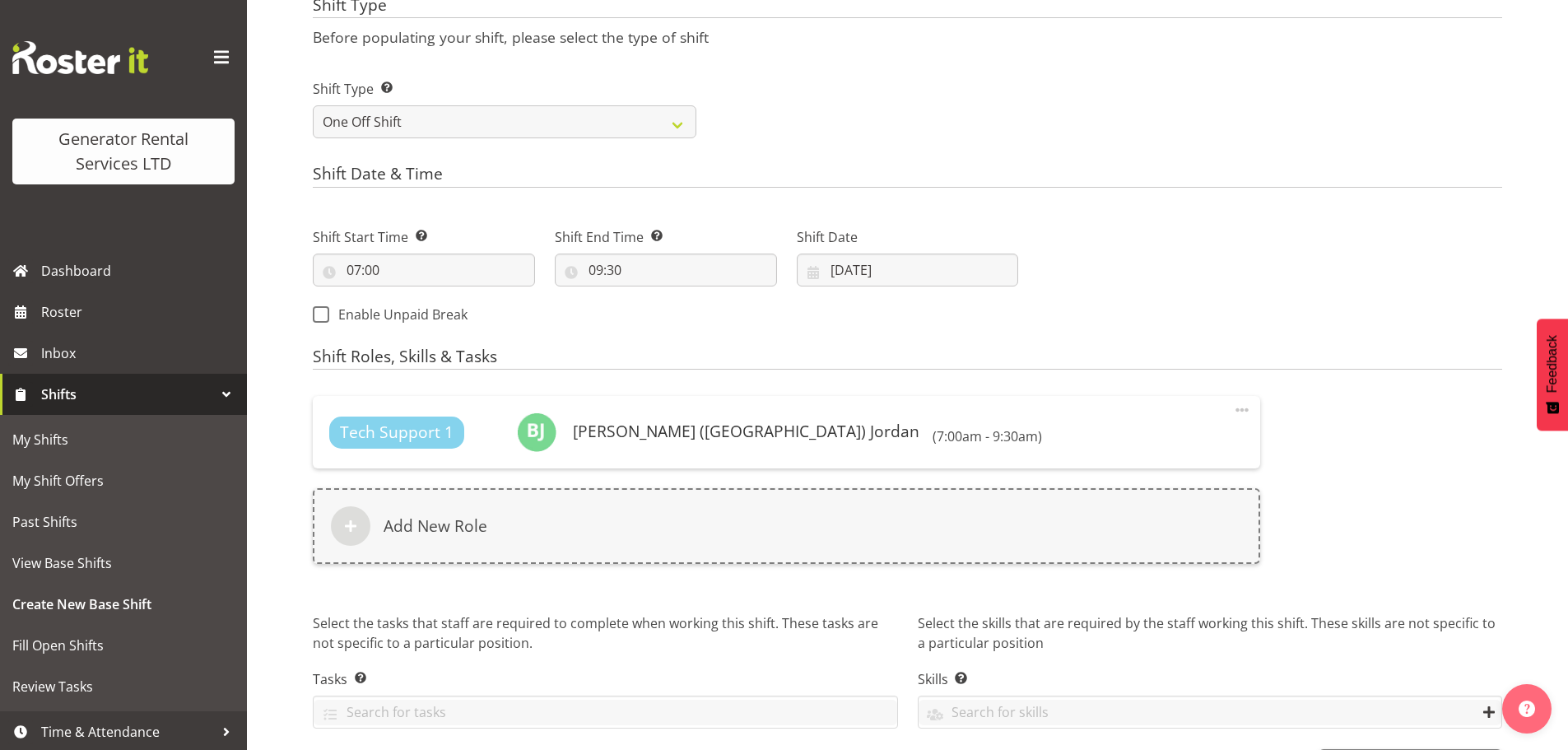
scroll to position [761, 0]
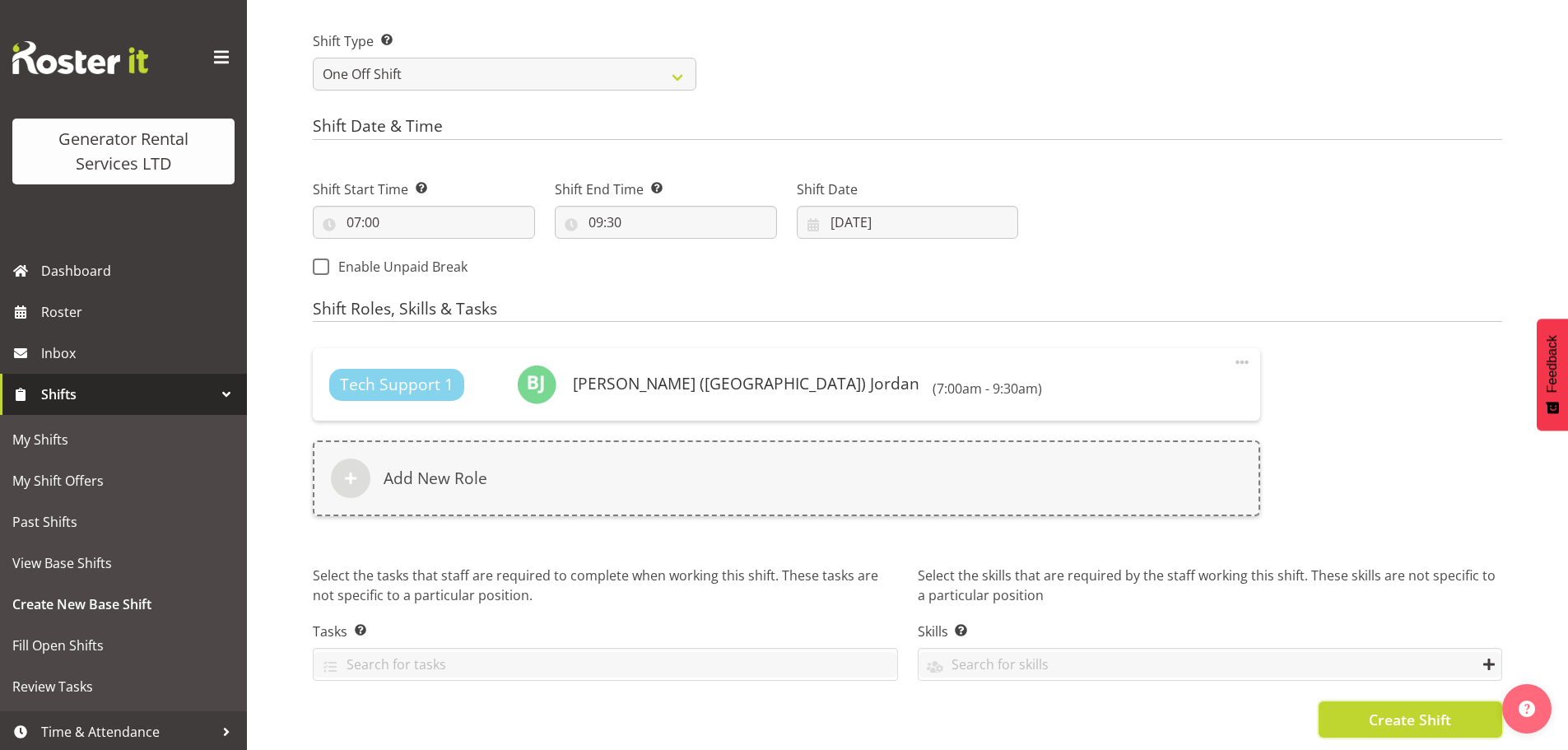
click at [1358, 705] on button "Create Shift" at bounding box center [1411, 719] width 183 height 36
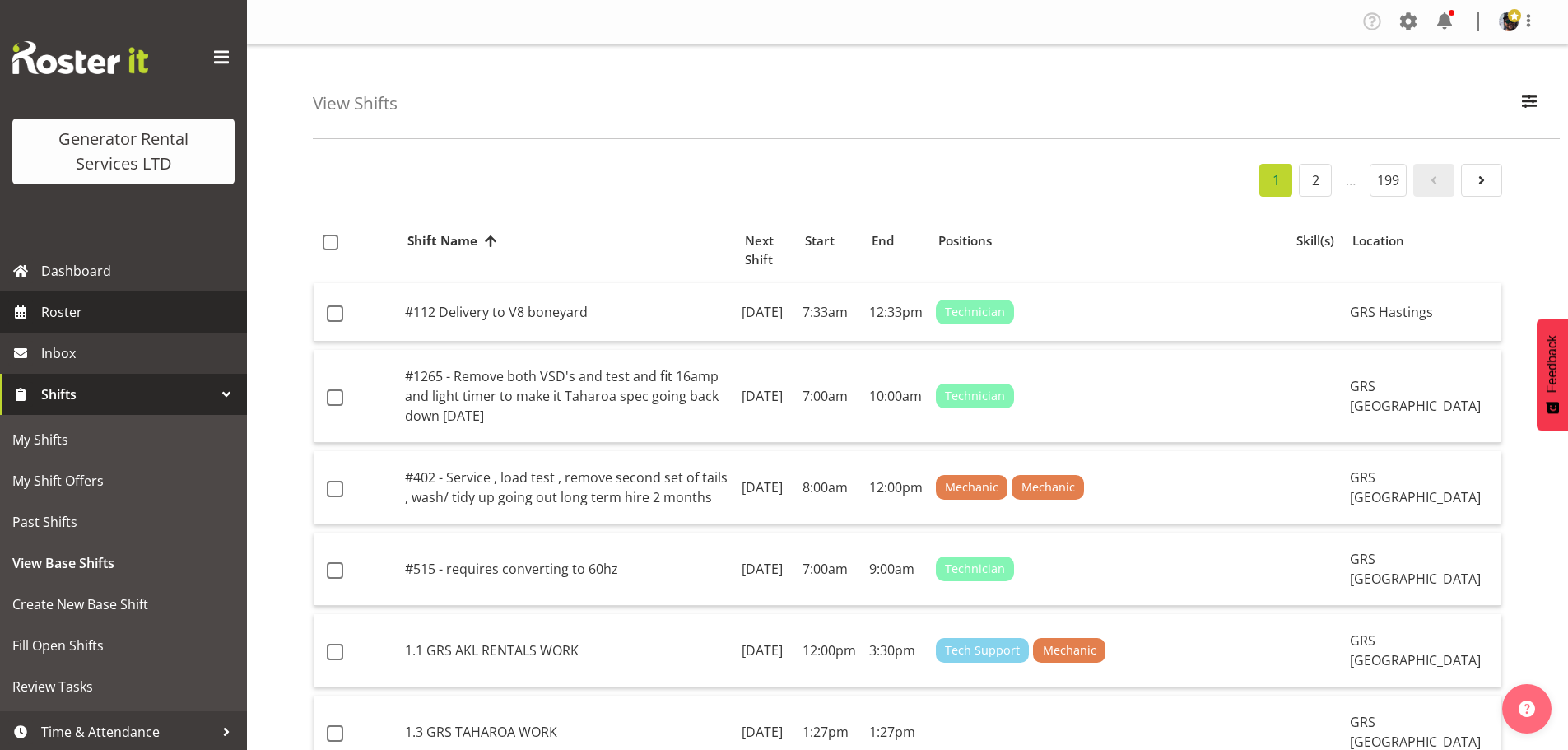
click at [147, 307] on span "Roster" at bounding box center [139, 312] width 197 height 25
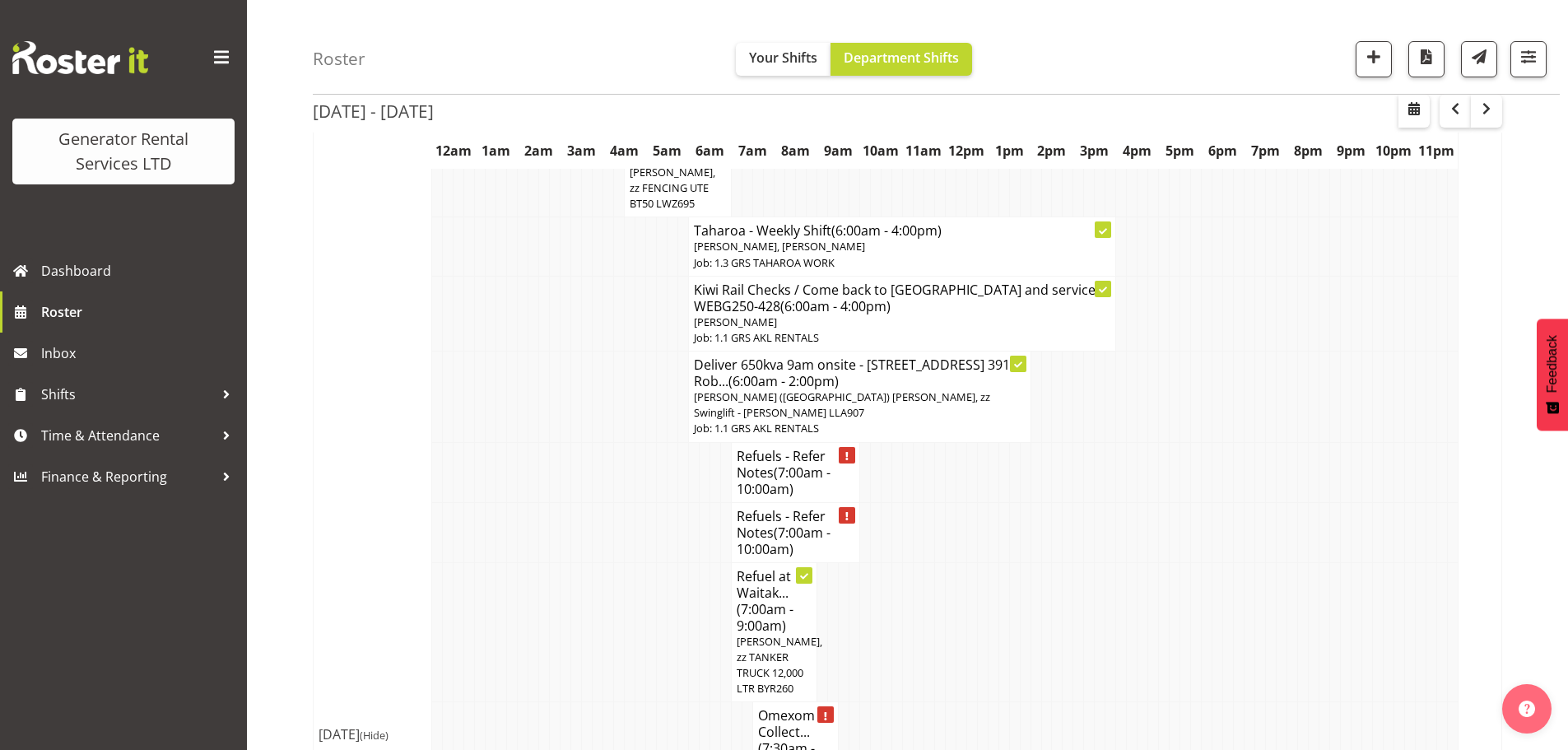
scroll to position [2057, 0]
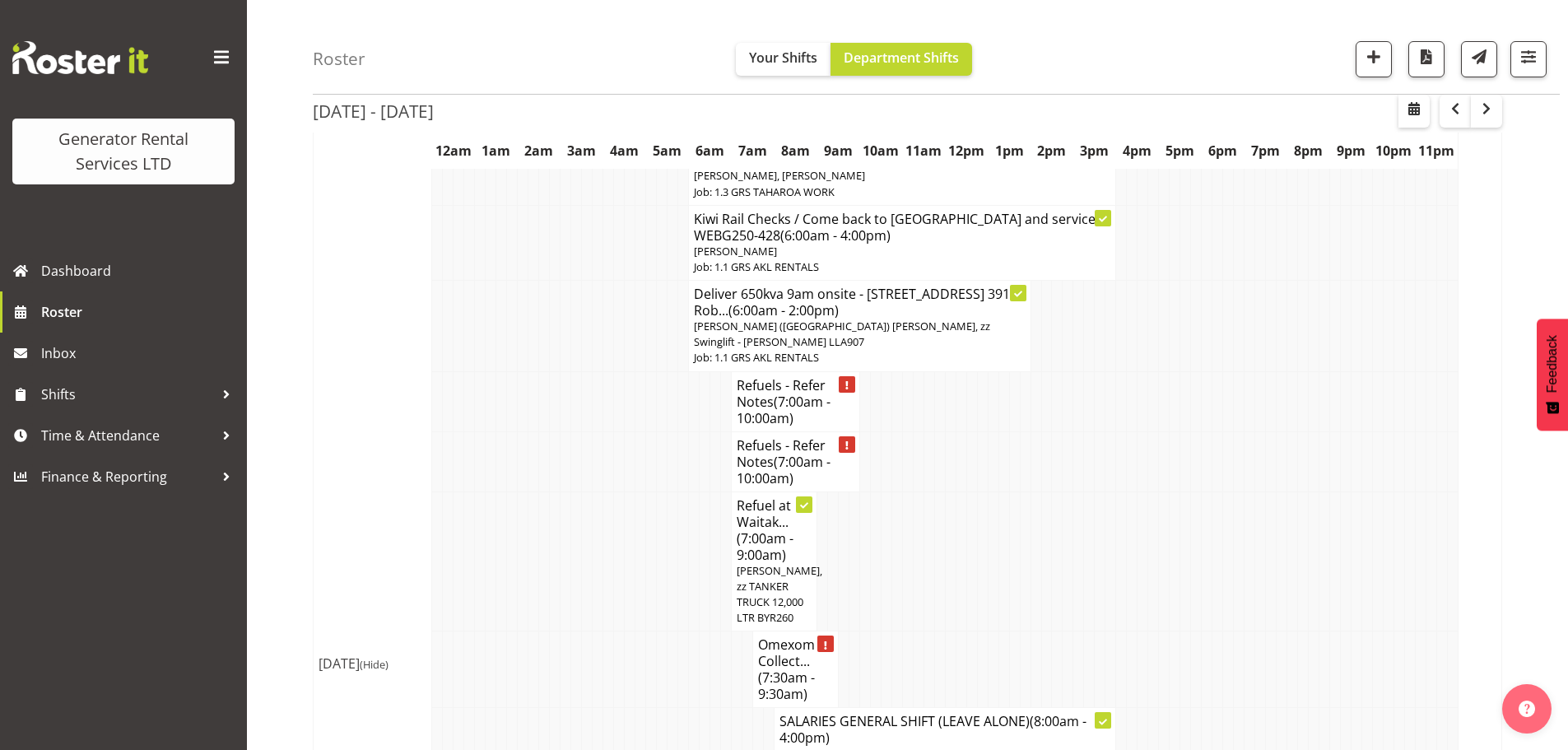
click at [785, 669] on span "(7:30am - 9:30am)" at bounding box center [786, 685] width 56 height 34
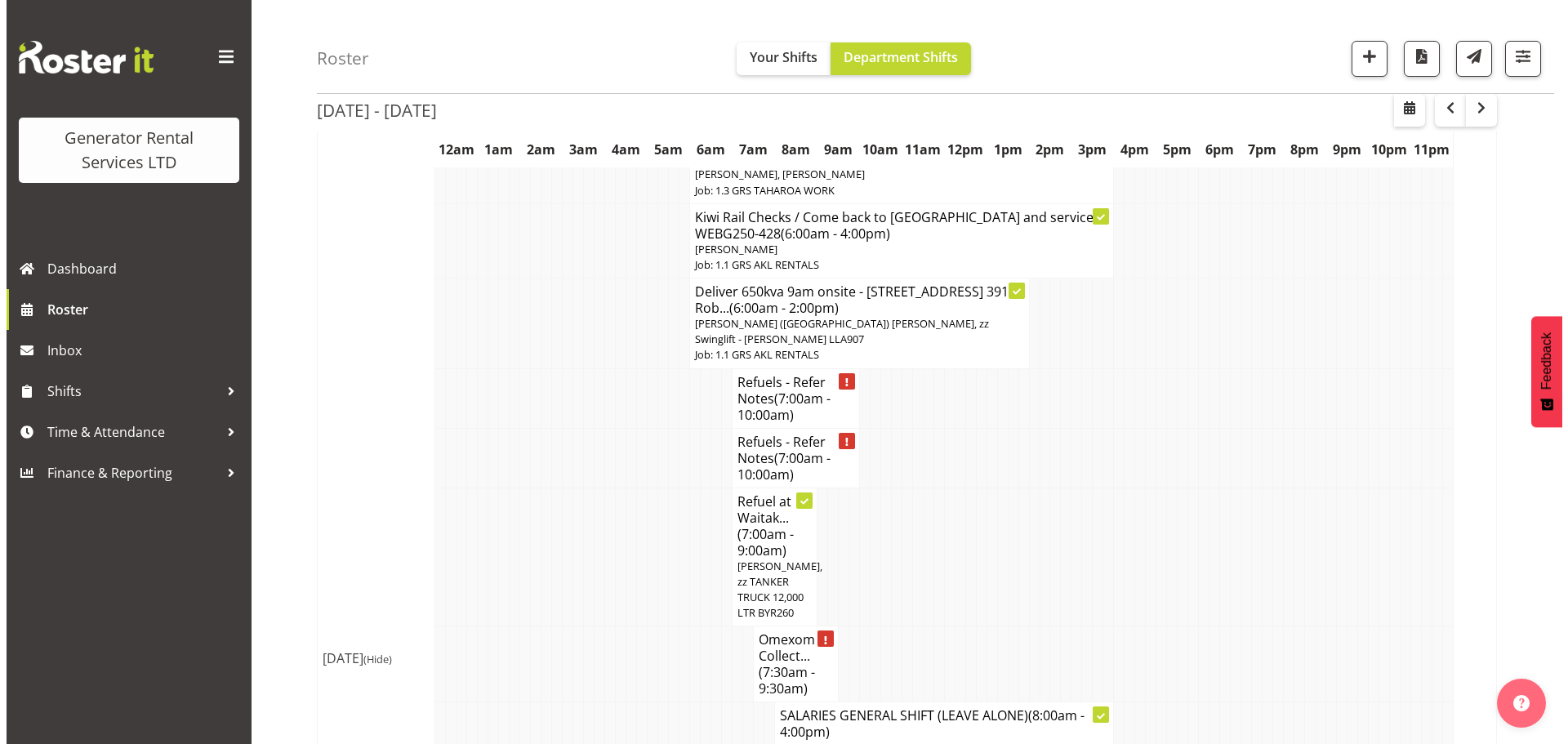
scroll to position [2009, 0]
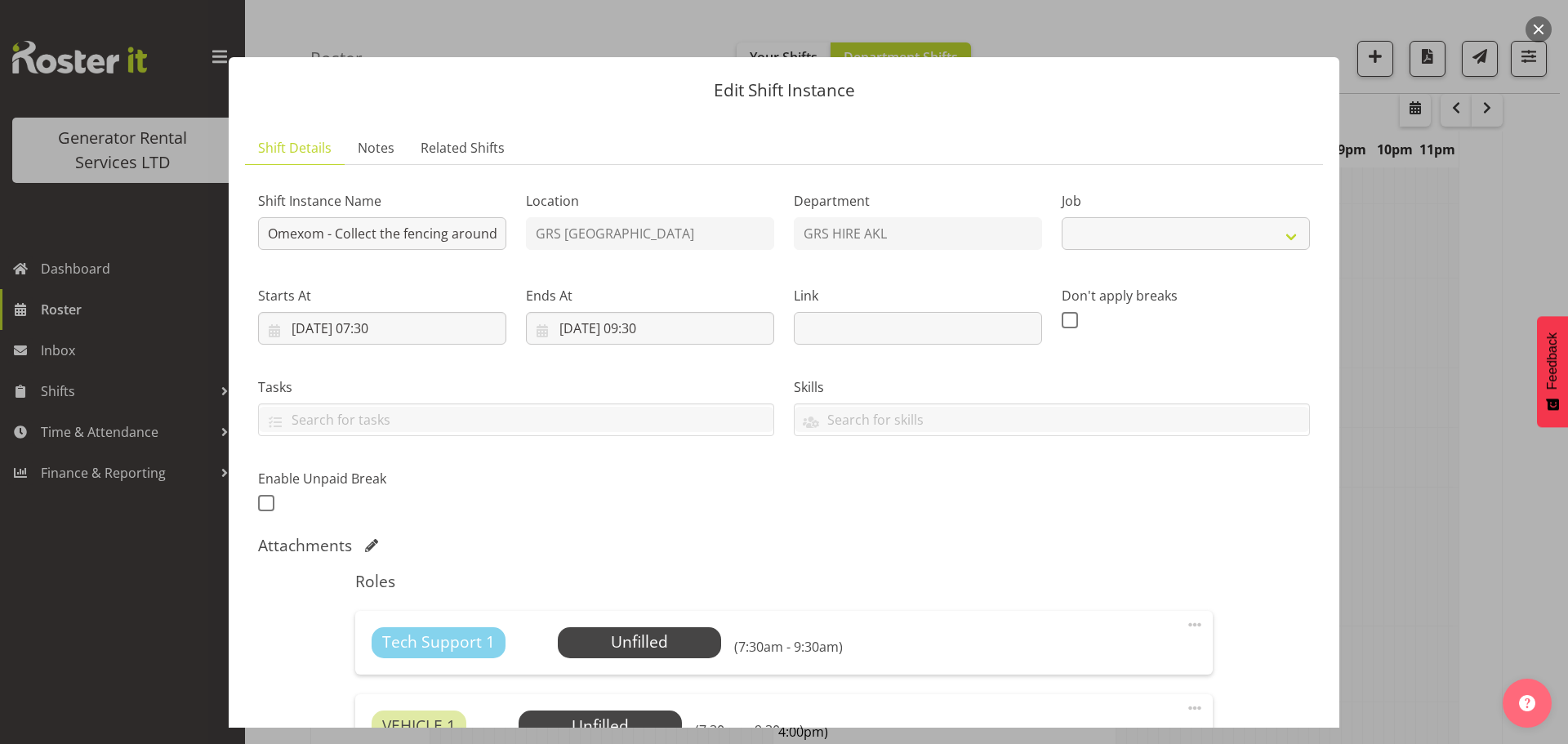
select select "7504"
click at [1534, 28] on button "button" at bounding box center [1539, 29] width 26 height 26
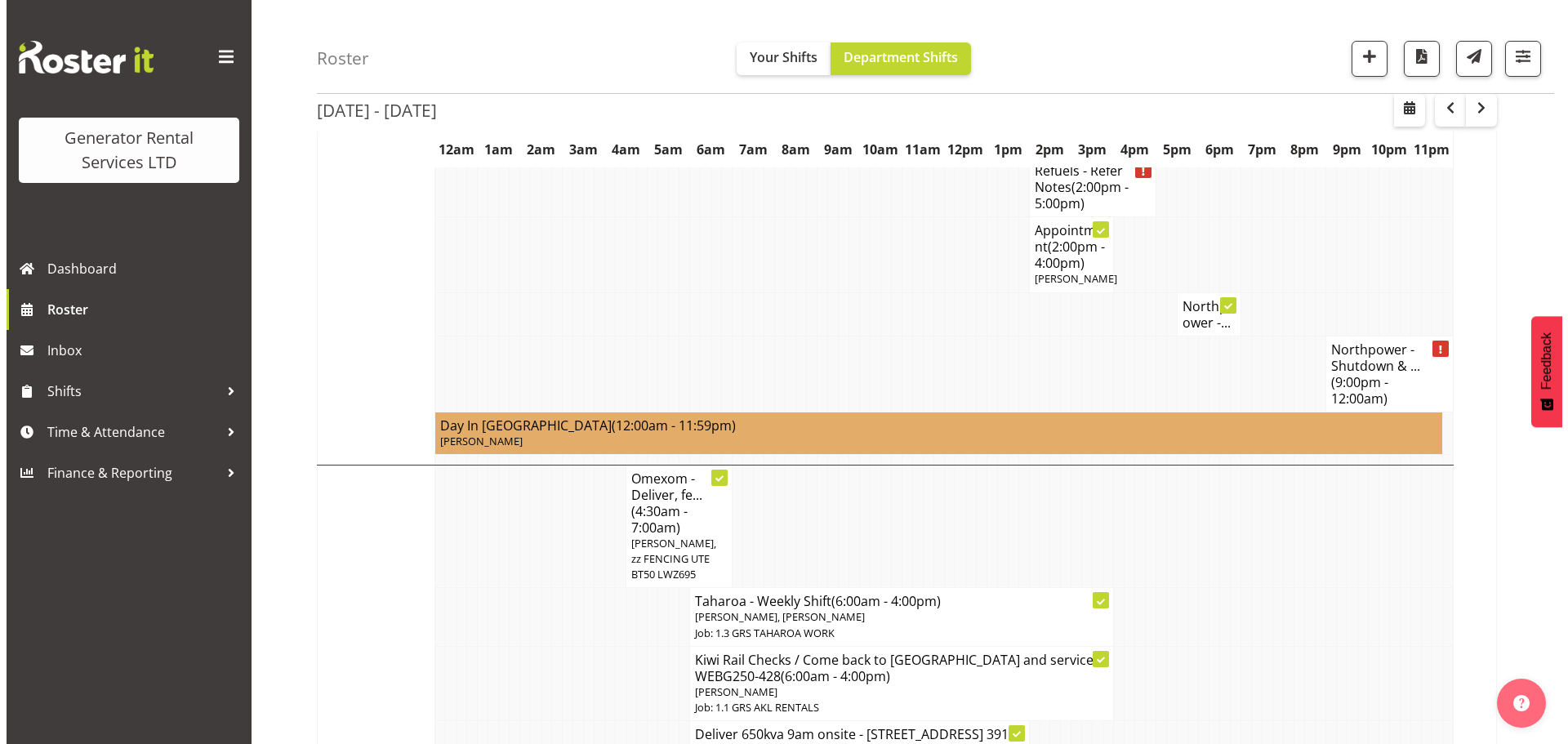
scroll to position [1551, 0]
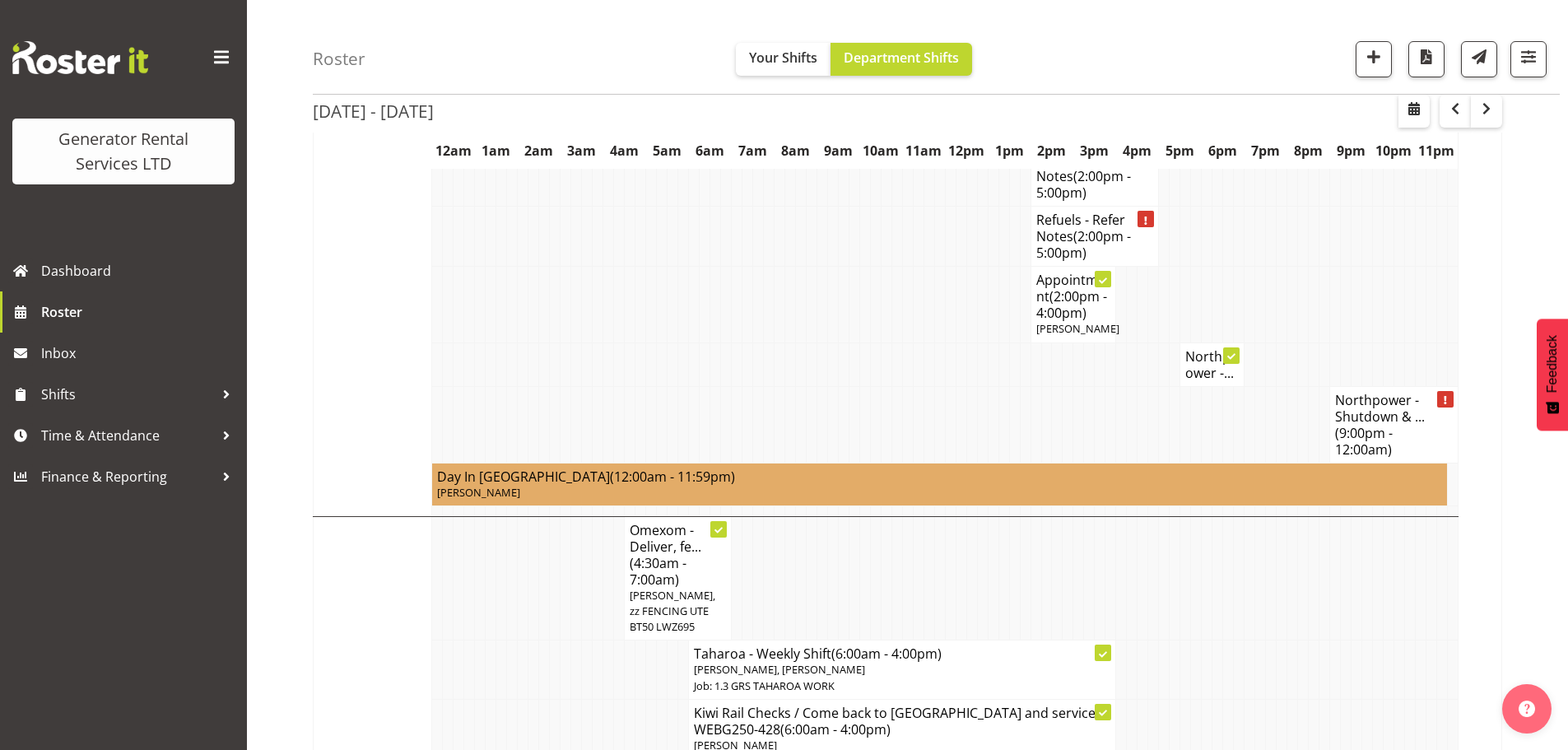
click at [702, 588] on span "[PERSON_NAME], zz FENCING UTE BT50 LWZ695" at bounding box center [672, 611] width 85 height 46
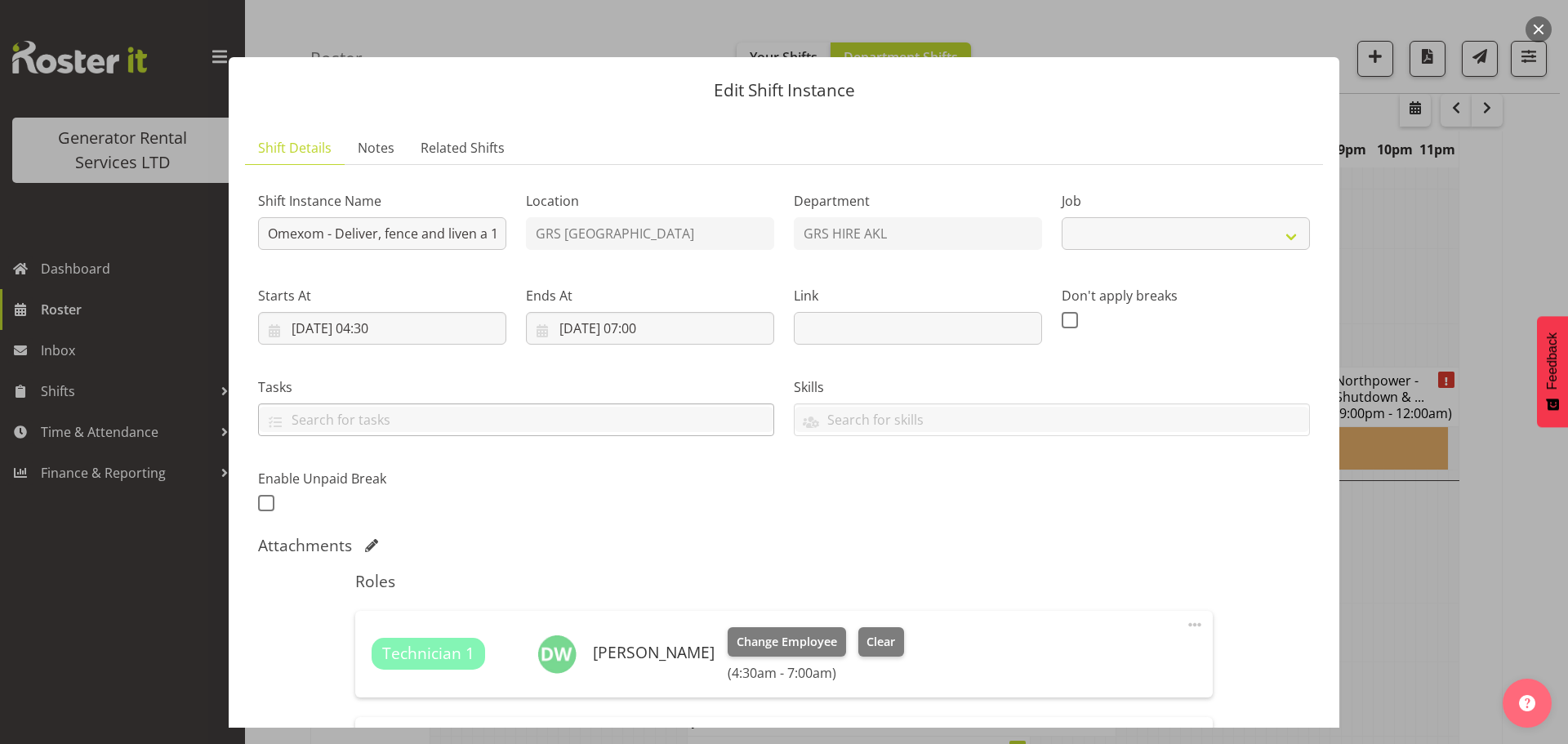
select select "7504"
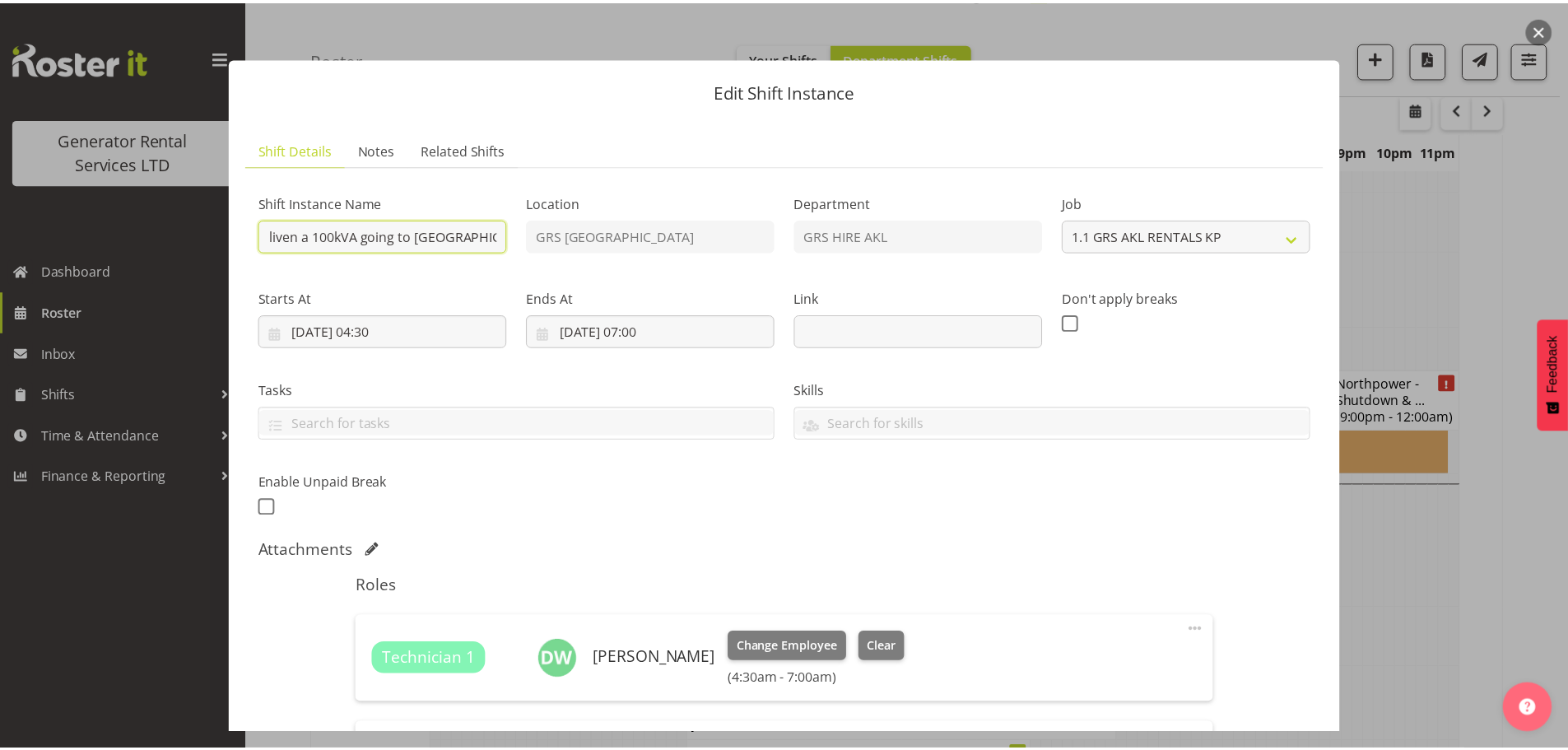
scroll to position [0, 220]
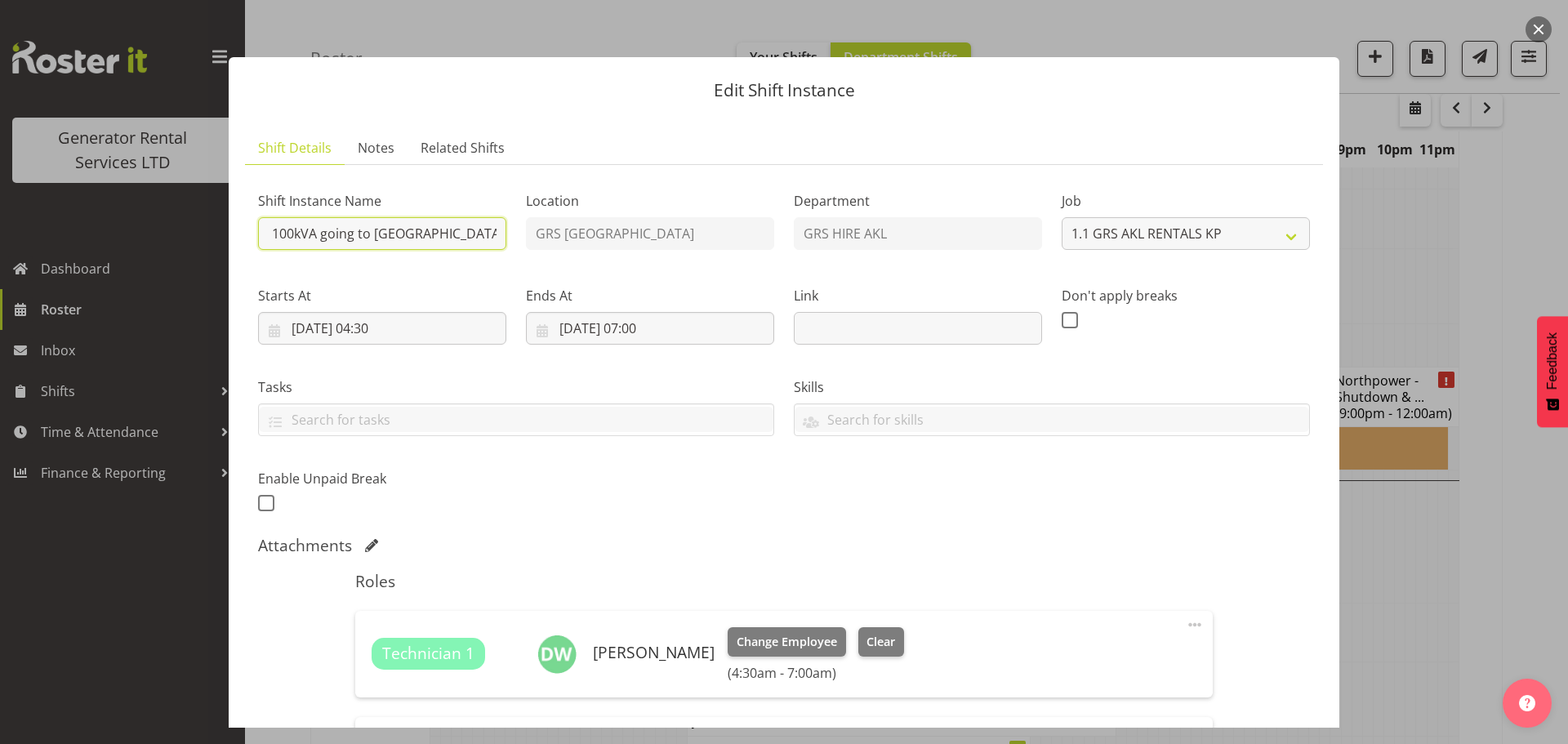
drag, startPoint x: 449, startPoint y: 237, endPoint x: 482, endPoint y: 239, distance: 33.1
click at [482, 239] on input "Omexom - Deliver, fence and liven a 100kVA going to [GEOGRAPHIC_DATA] 5 am onsi…" at bounding box center [382, 233] width 248 height 33
click at [1544, 22] on button "button" at bounding box center [1539, 29] width 26 height 26
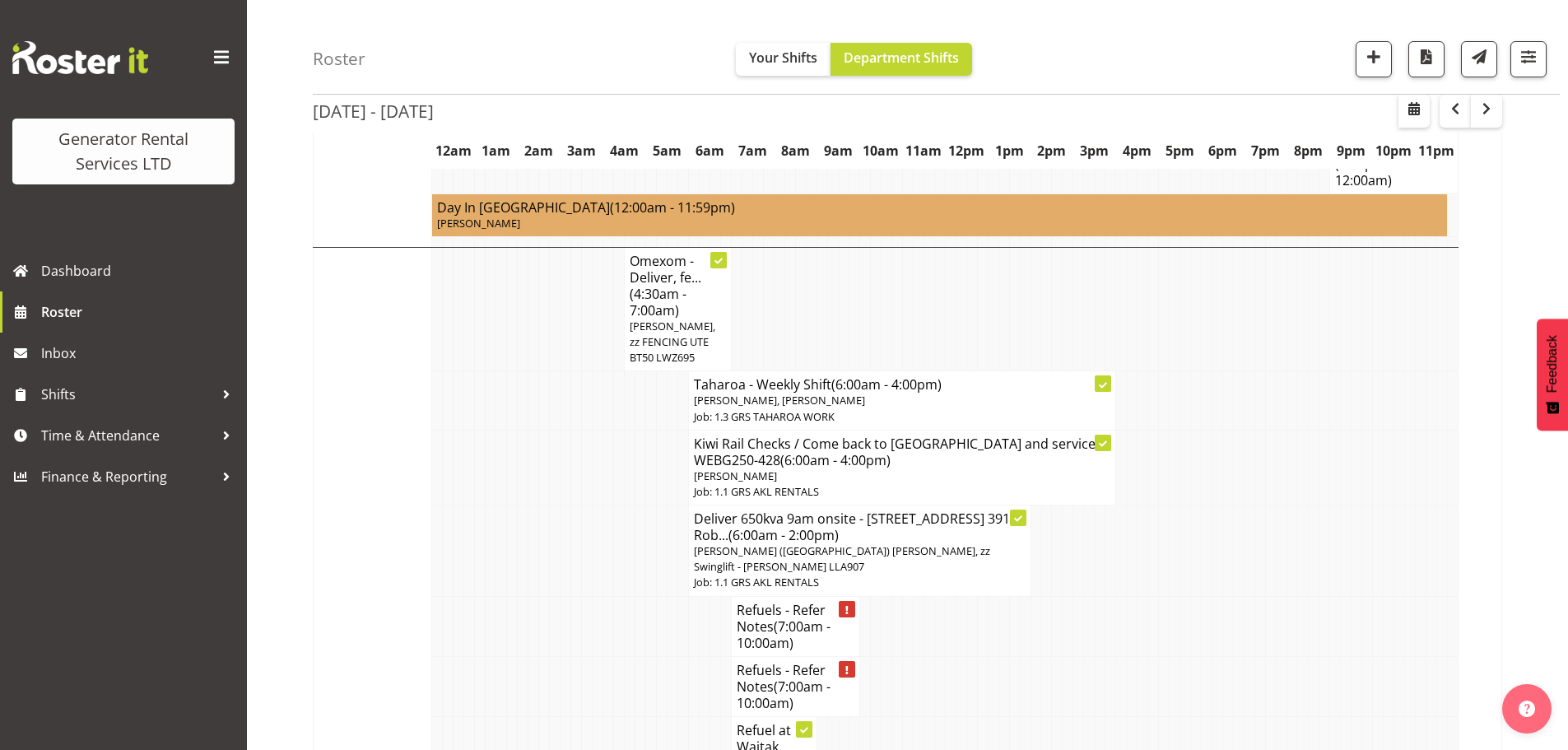
scroll to position [1810, 0]
